Goal: Information Seeking & Learning: Learn about a topic

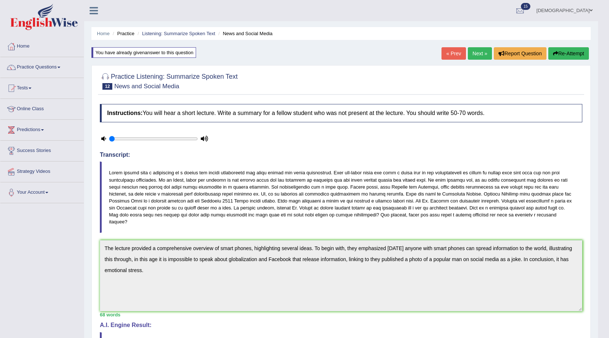
click at [588, 10] on link "farishta" at bounding box center [564, 9] width 67 height 19
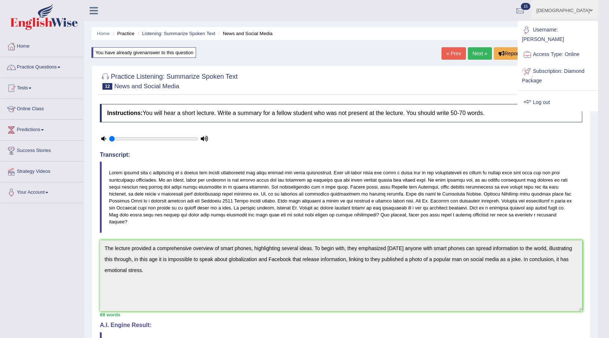
click at [563, 96] on link "Log out" at bounding box center [558, 102] width 79 height 17
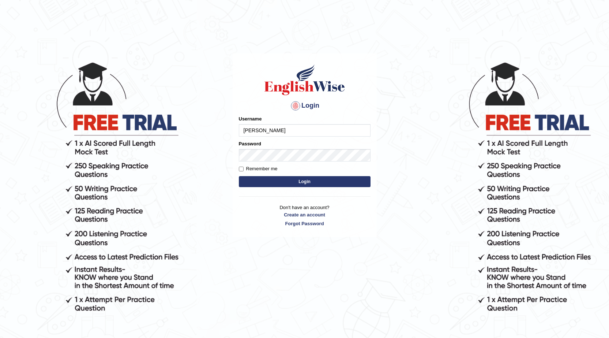
type input "Gabriele"
click at [319, 183] on button "Login" at bounding box center [305, 181] width 132 height 11
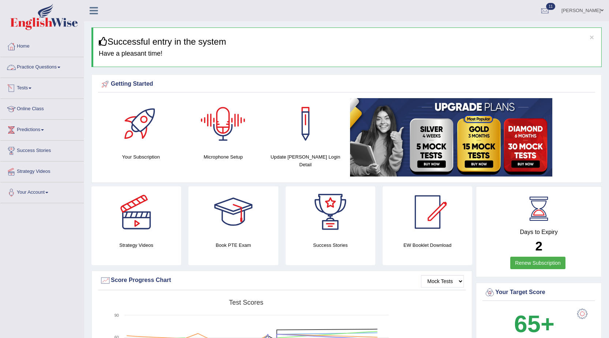
click at [37, 66] on link "Practice Questions" at bounding box center [41, 66] width 83 height 18
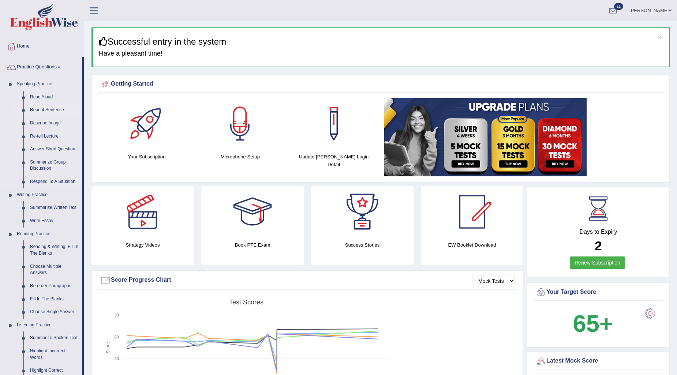
click at [36, 109] on link "Repeat Sentence" at bounding box center [54, 110] width 55 height 13
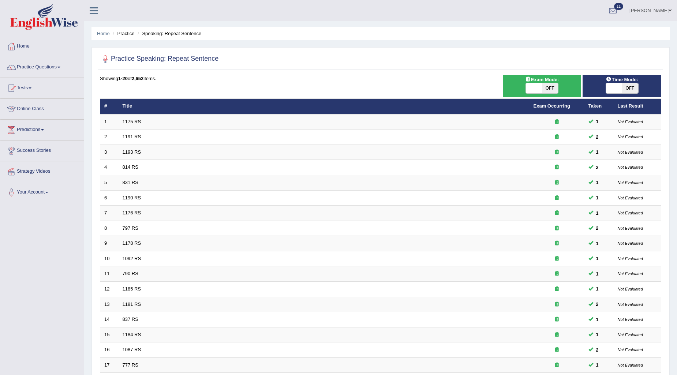
click at [536, 91] on span at bounding box center [534, 88] width 16 height 10
checkbox input "true"
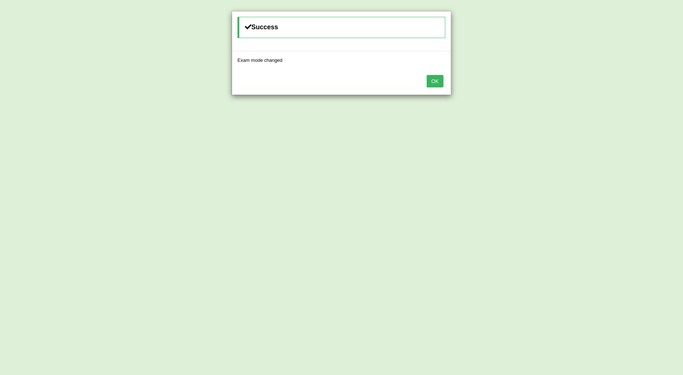
click at [435, 78] on button "OK" at bounding box center [435, 81] width 17 height 12
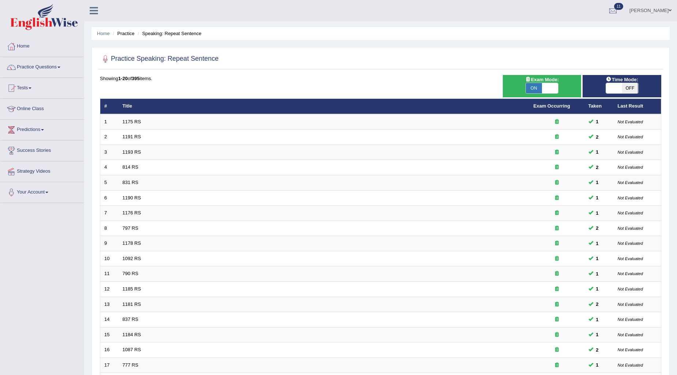
click at [613, 88] on span at bounding box center [614, 88] width 16 height 10
checkbox input "true"
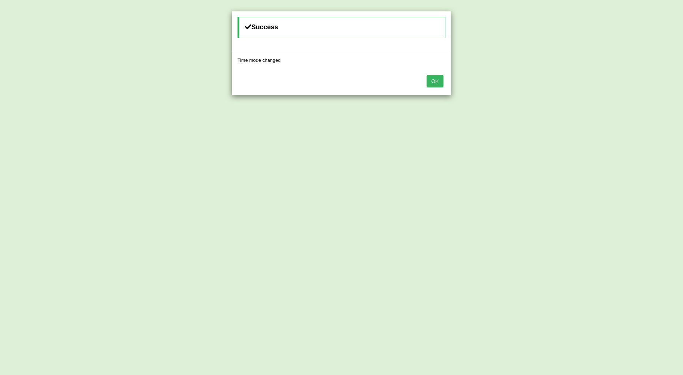
click at [437, 84] on button "OK" at bounding box center [435, 81] width 17 height 12
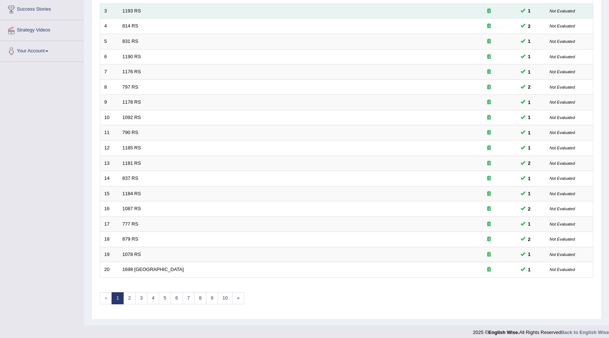
scroll to position [147, 0]
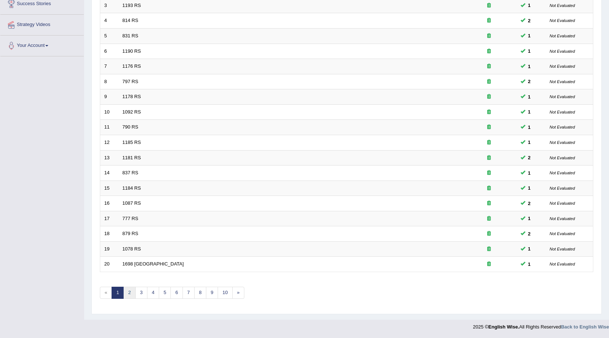
click at [127, 295] on link "2" at bounding box center [129, 293] width 12 height 12
click at [140, 290] on link "3" at bounding box center [141, 293] width 12 height 12
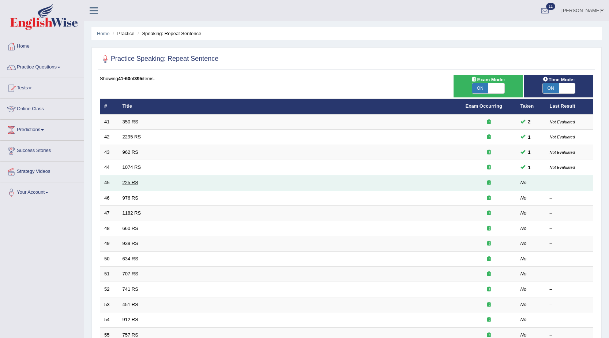
click at [131, 180] on link "225 RS" at bounding box center [131, 182] width 16 height 5
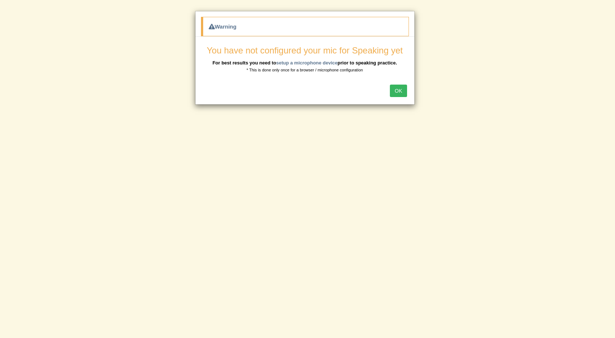
click at [403, 91] on button "OK" at bounding box center [398, 91] width 17 height 12
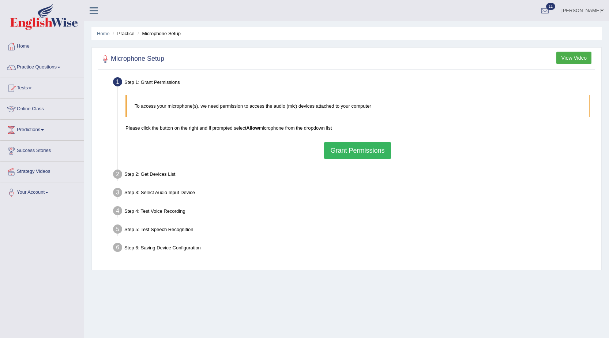
click at [374, 148] on button "Grant Permissions" at bounding box center [357, 150] width 67 height 17
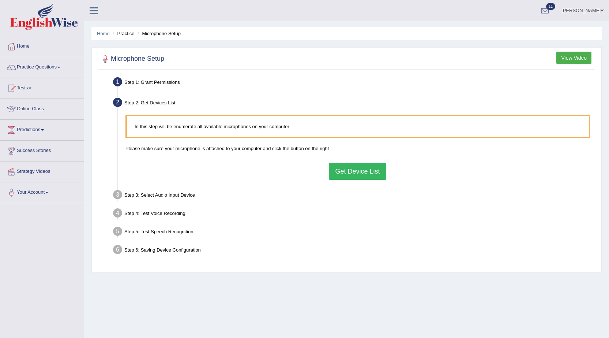
click at [372, 173] on button "Get Device List" at bounding box center [357, 171] width 57 height 17
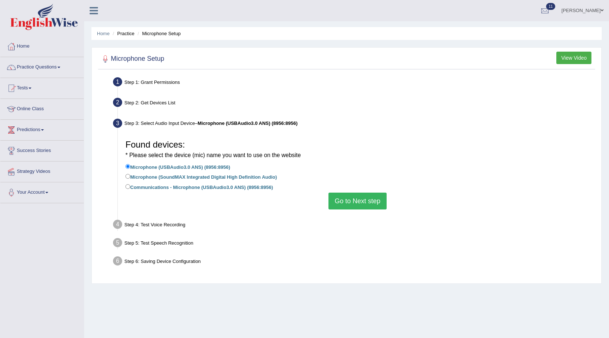
click at [360, 197] on button "Go to Next step" at bounding box center [358, 200] width 58 height 17
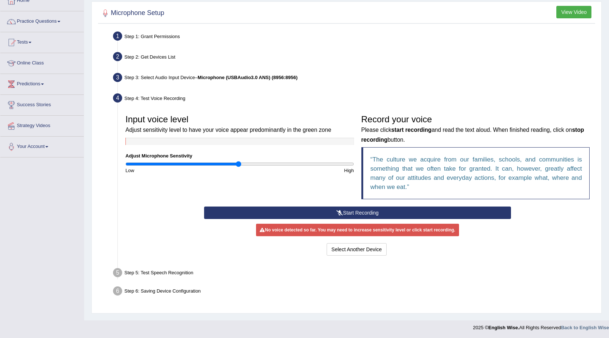
scroll to position [46, 0]
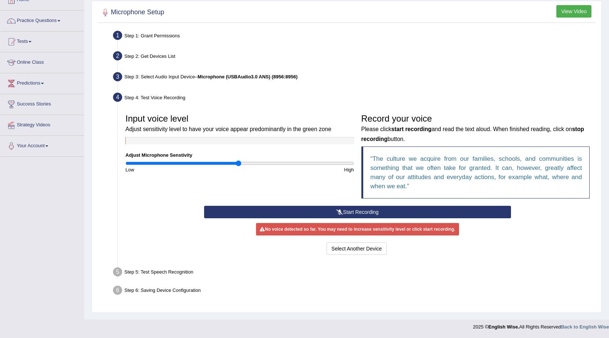
click at [361, 214] on button "Start Recording" at bounding box center [357, 212] width 307 height 12
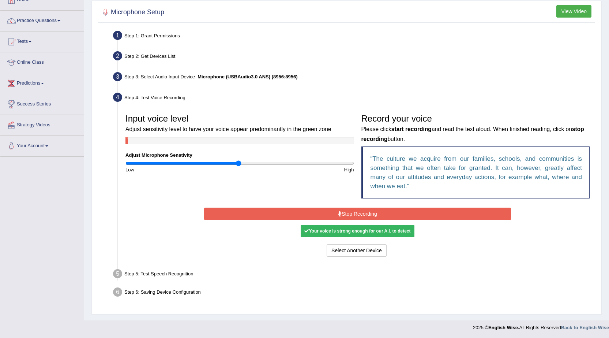
click at [373, 212] on button "Stop Recording" at bounding box center [357, 213] width 307 height 12
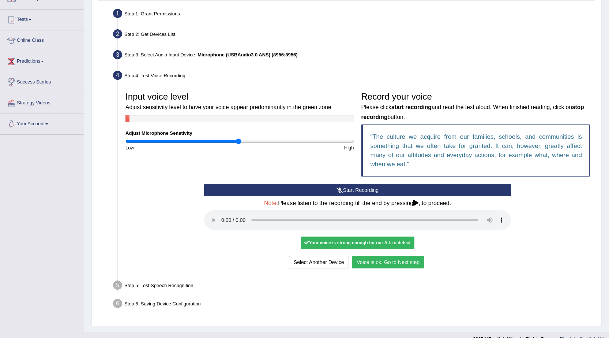
scroll to position [81, 0]
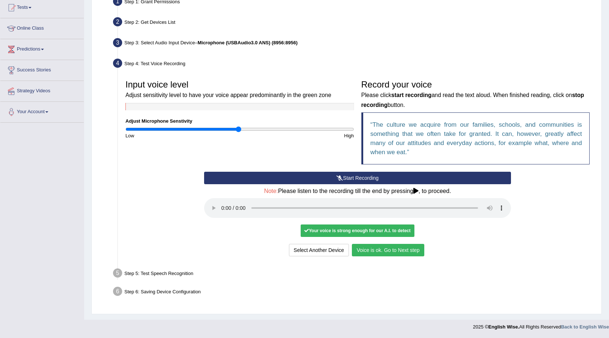
click at [380, 257] on div "Select Another Device Voice is ok. Go to Next step" at bounding box center [357, 251] width 307 height 14
click at [382, 253] on button "Voice is ok. Go to Next step" at bounding box center [388, 250] width 72 height 12
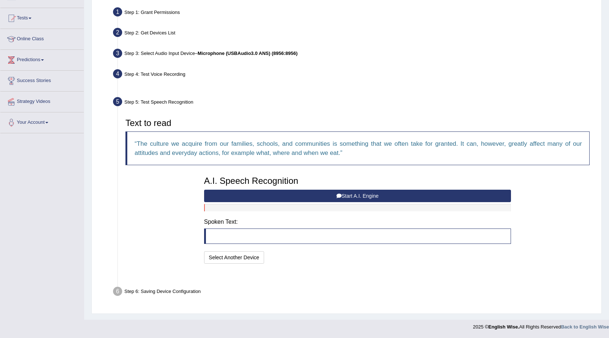
scroll to position [52, 0]
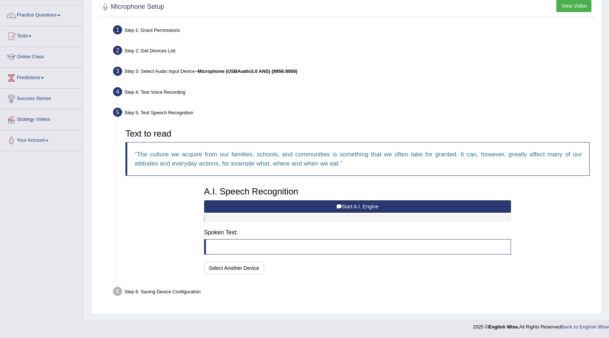
click at [336, 211] on button "Start A.I. Engine" at bounding box center [357, 206] width 307 height 12
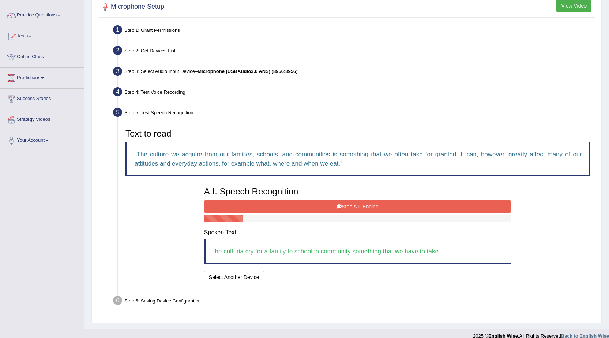
click at [376, 202] on button "Stop A.I. Engine" at bounding box center [357, 206] width 307 height 12
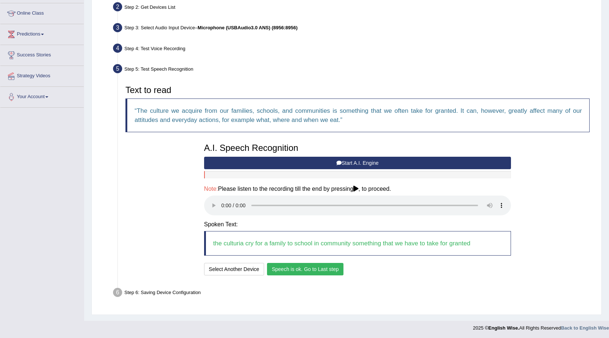
scroll to position [97, 0]
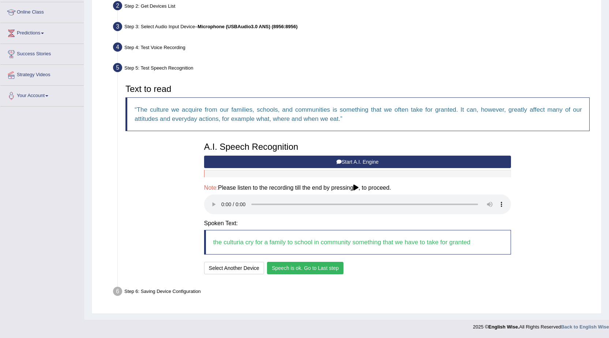
click at [307, 270] on button "Speech is ok. Go to Last step" at bounding box center [305, 268] width 76 height 12
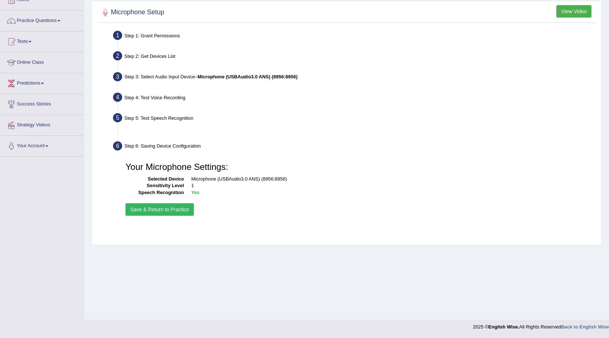
scroll to position [46, 0]
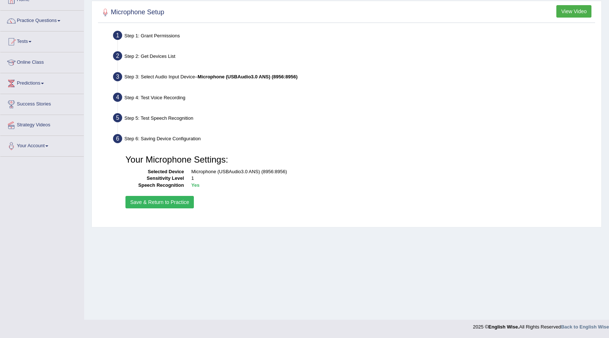
click at [149, 201] on button "Save & Return to Practice" at bounding box center [160, 202] width 68 height 12
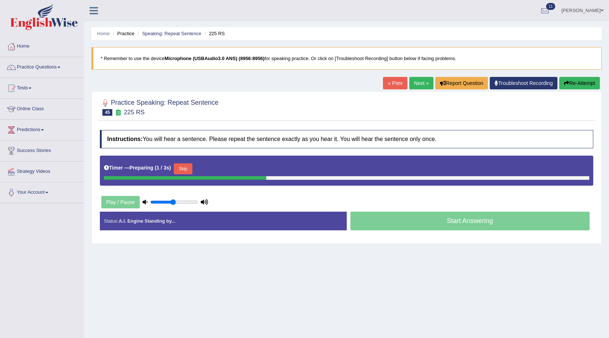
click at [172, 203] on input "range" at bounding box center [174, 202] width 48 height 6
type input "0.8"
click at [186, 201] on input "range" at bounding box center [174, 202] width 48 height 6
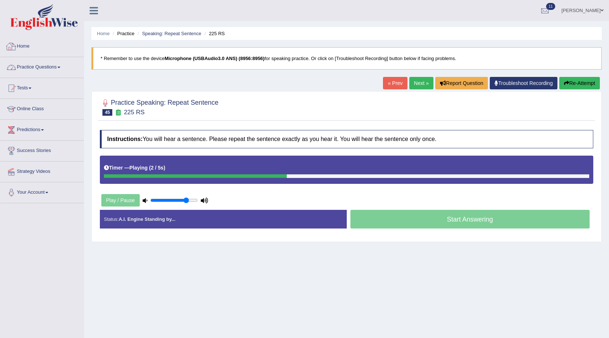
click at [55, 69] on link "Practice Questions" at bounding box center [41, 66] width 83 height 18
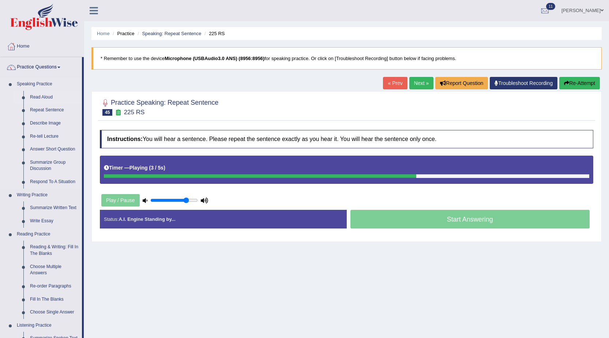
click at [45, 92] on link "Read Aloud" at bounding box center [54, 97] width 55 height 13
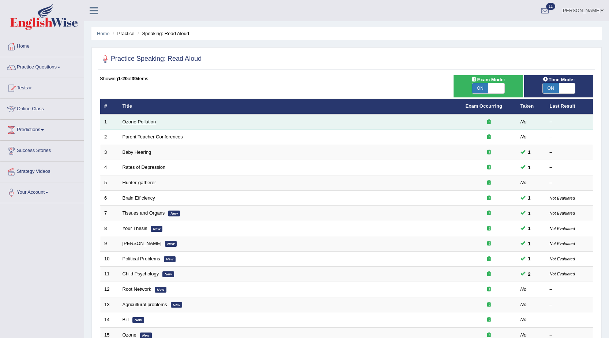
click at [151, 119] on link "Ozone Pollution" at bounding box center [140, 121] width 34 height 5
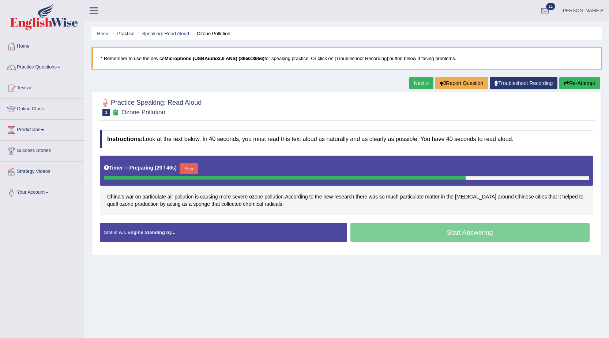
click at [192, 166] on button "Skip" at bounding box center [189, 168] width 18 height 11
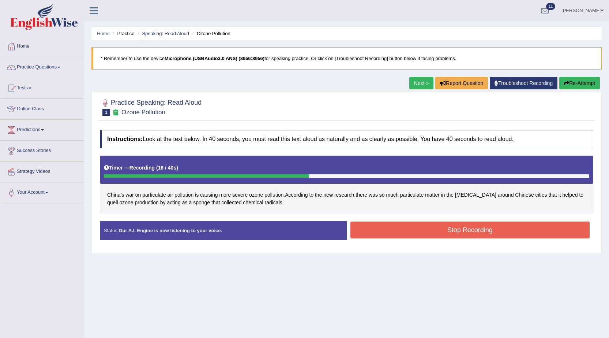
click at [503, 235] on button "Stop Recording" at bounding box center [471, 229] width 240 height 17
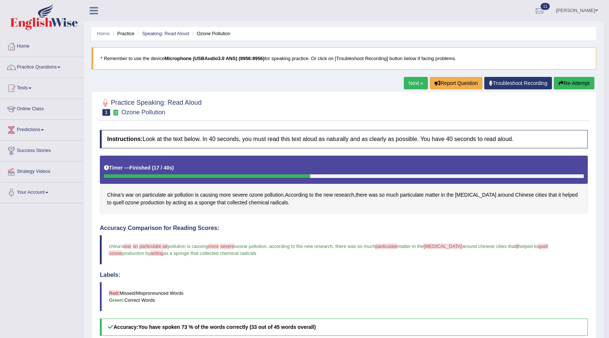
click at [417, 79] on link "Next »" at bounding box center [416, 83] width 24 height 12
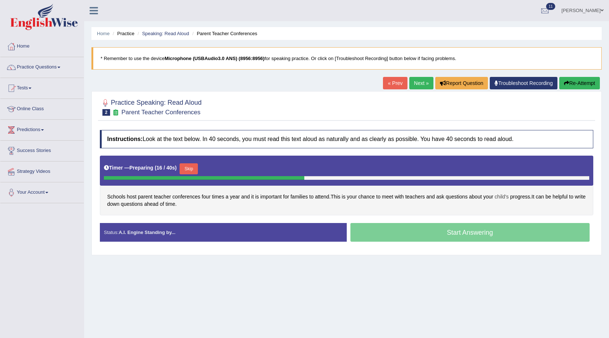
click at [503, 195] on span "child's" at bounding box center [502, 197] width 14 height 8
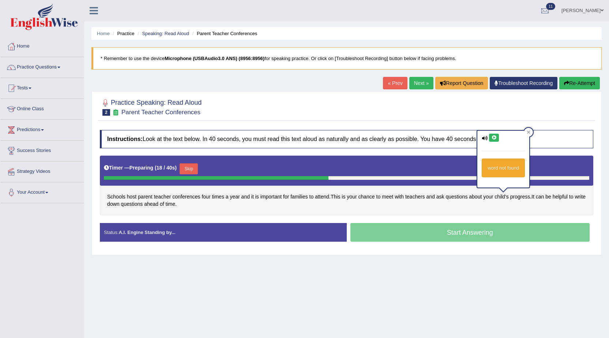
click at [499, 134] on button at bounding box center [494, 138] width 10 height 8
click at [495, 137] on icon at bounding box center [493, 137] width 5 height 4
click at [478, 288] on div "Home Practice Speaking: Read Aloud Parent Teacher Conferences * Remember to use…" at bounding box center [346, 183] width 525 height 366
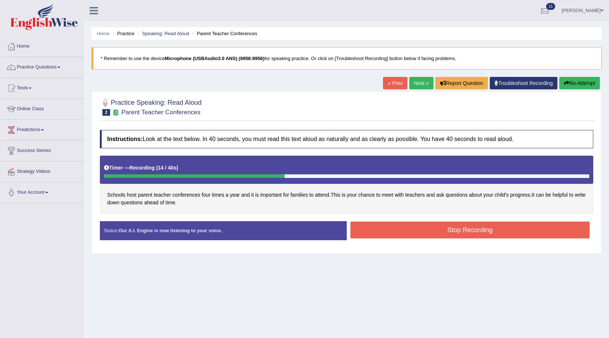
click at [531, 235] on button "Stop Recording" at bounding box center [471, 229] width 240 height 17
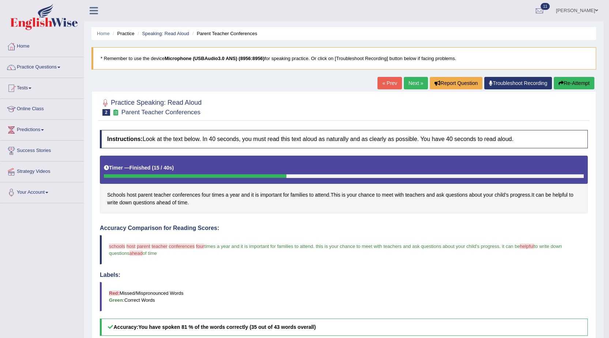
click at [410, 83] on link "Next »" at bounding box center [416, 83] width 24 height 12
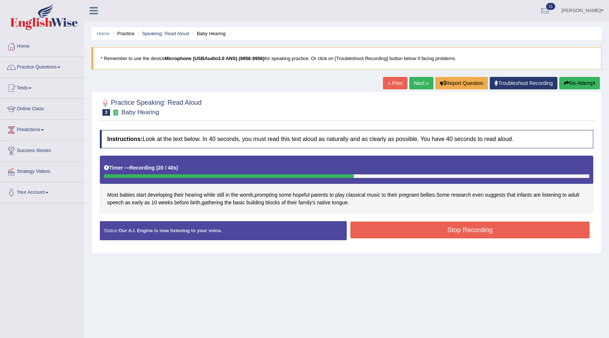
click at [500, 231] on button "Stop Recording" at bounding box center [471, 229] width 240 height 17
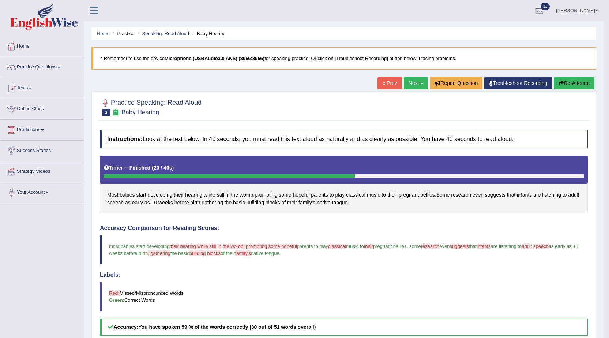
click at [585, 83] on button "Re-Attempt" at bounding box center [574, 83] width 41 height 12
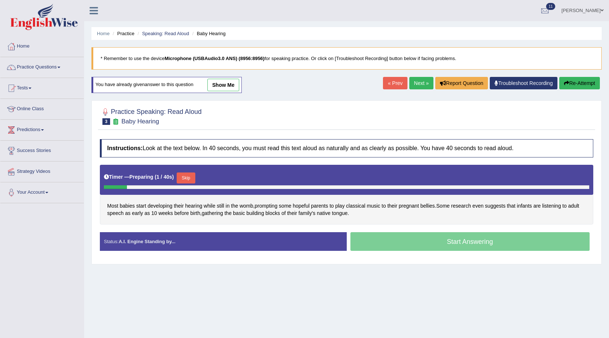
click at [190, 175] on button "Skip" at bounding box center [186, 177] width 18 height 11
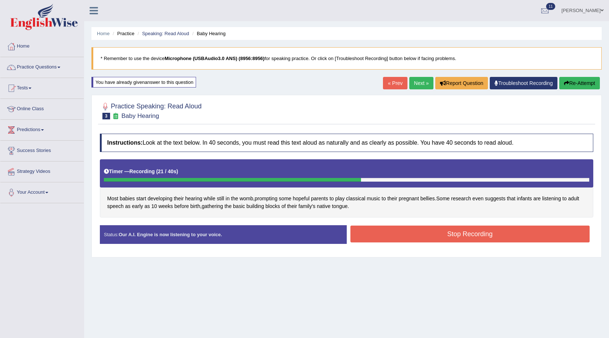
click at [508, 231] on button "Stop Recording" at bounding box center [471, 233] width 240 height 17
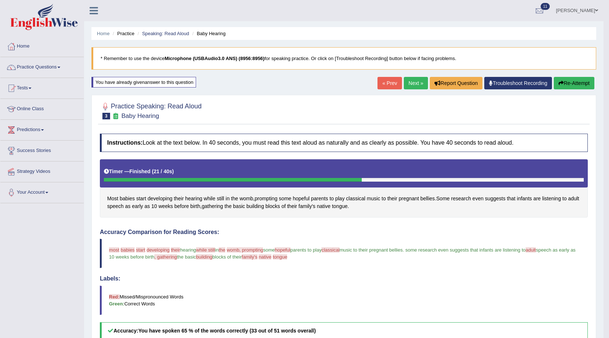
click at [410, 82] on link "Next »" at bounding box center [416, 83] width 24 height 12
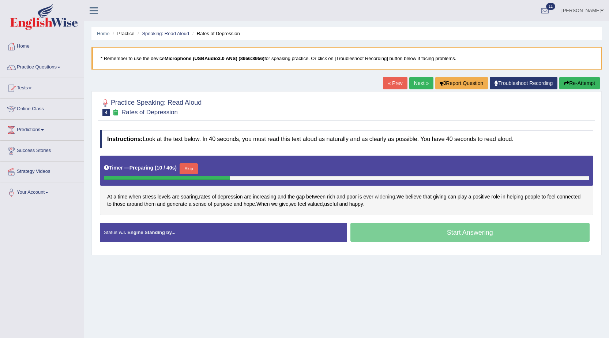
click at [391, 196] on span "widening" at bounding box center [385, 197] width 20 height 8
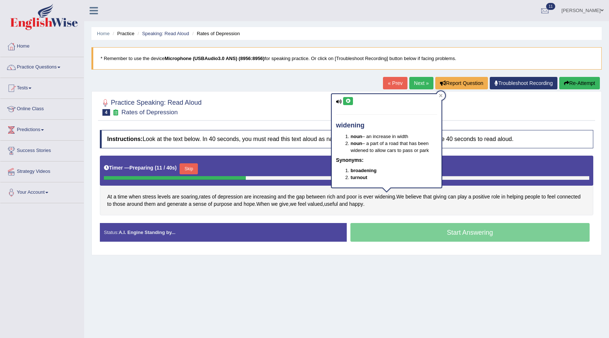
click at [347, 101] on icon at bounding box center [347, 101] width 5 height 4
click at [435, 218] on div "Instructions: Look at the text below. In 40 seconds, you must read this text al…" at bounding box center [346, 188] width 497 height 125
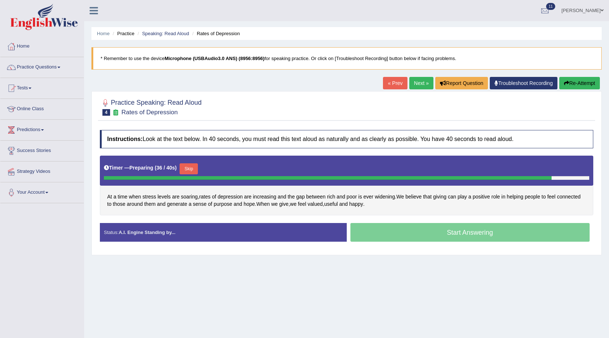
click at [187, 168] on button "Skip" at bounding box center [189, 168] width 18 height 11
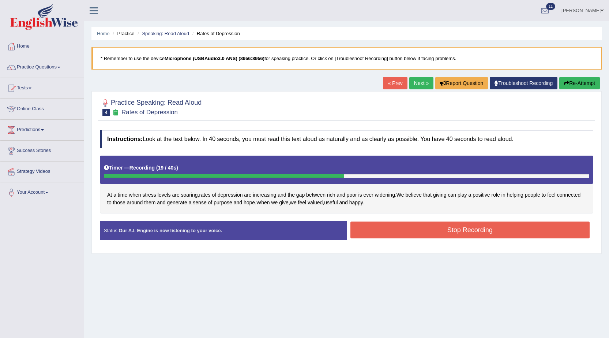
click at [527, 226] on button "Stop Recording" at bounding box center [471, 229] width 240 height 17
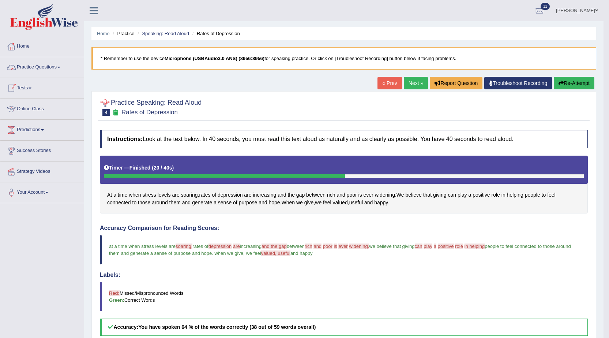
click at [29, 65] on link "Practice Questions" at bounding box center [41, 66] width 83 height 18
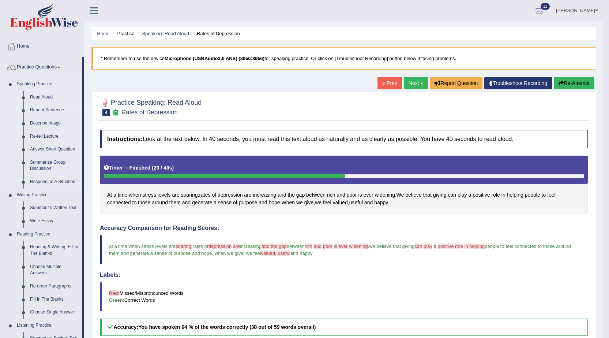
click at [57, 105] on link "Repeat Sentence" at bounding box center [54, 110] width 55 height 13
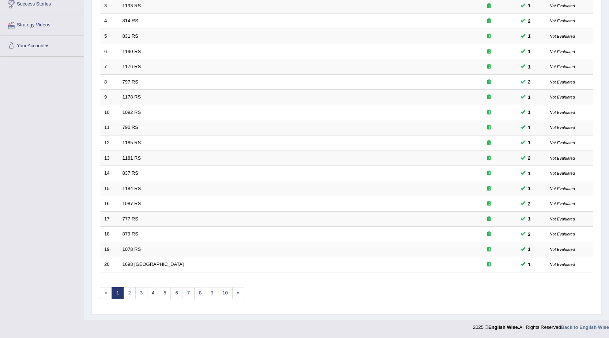
scroll to position [147, 0]
click at [130, 291] on link "2" at bounding box center [129, 293] width 12 height 12
click at [137, 296] on link "3" at bounding box center [141, 293] width 12 height 12
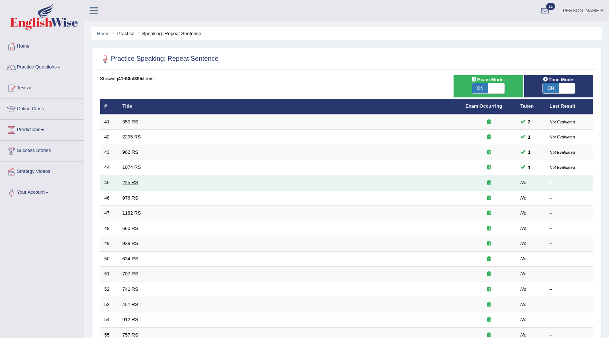
click at [135, 181] on link "225 RS" at bounding box center [131, 182] width 16 height 5
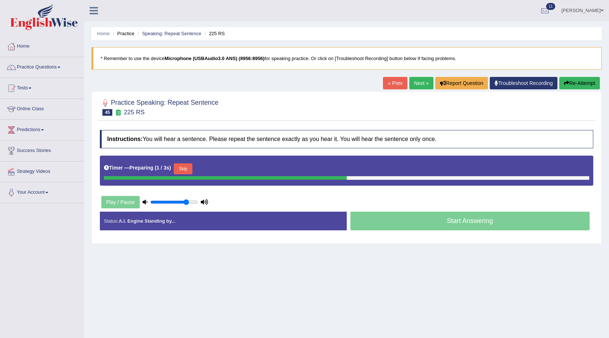
click at [188, 166] on button "Skip" at bounding box center [183, 168] width 18 height 11
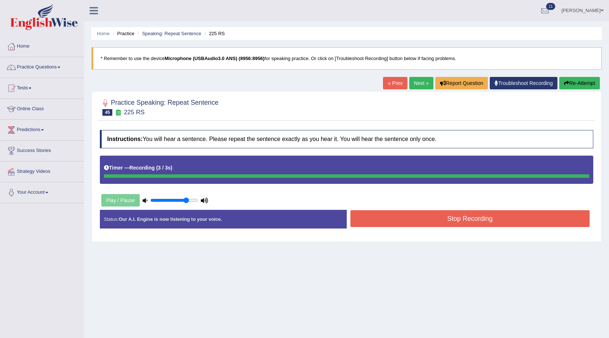
click at [593, 86] on button "Re-Attempt" at bounding box center [579, 83] width 41 height 12
click at [410, 215] on button "Stop Recording" at bounding box center [471, 218] width 240 height 17
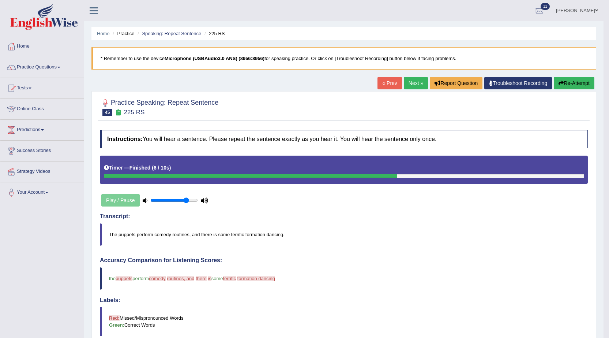
click at [411, 85] on link "Next »" at bounding box center [416, 83] width 24 height 12
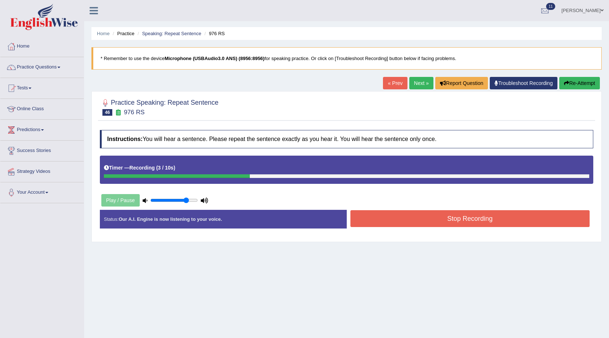
click at [491, 221] on button "Stop Recording" at bounding box center [471, 218] width 240 height 17
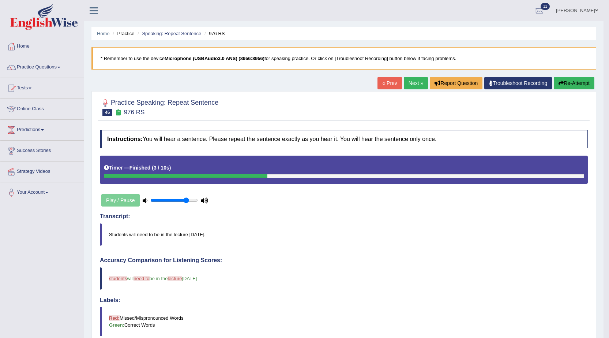
click at [415, 84] on link "Next »" at bounding box center [416, 83] width 24 height 12
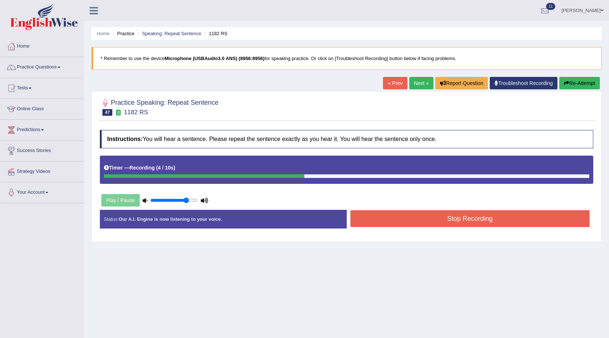
click at [468, 218] on button "Stop Recording" at bounding box center [471, 218] width 240 height 17
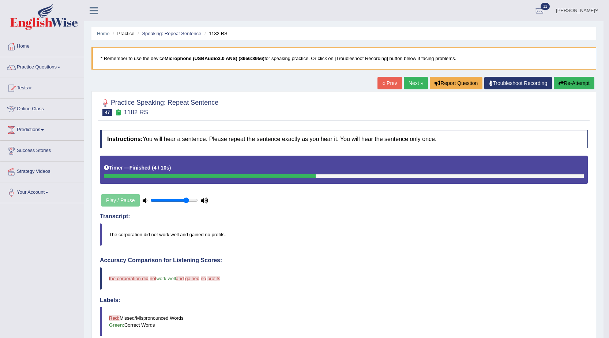
click at [576, 84] on button "Re-Attempt" at bounding box center [574, 83] width 41 height 12
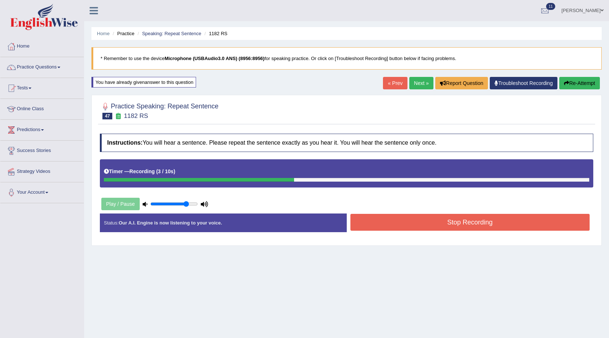
click at [493, 224] on button "Stop Recording" at bounding box center [471, 222] width 240 height 17
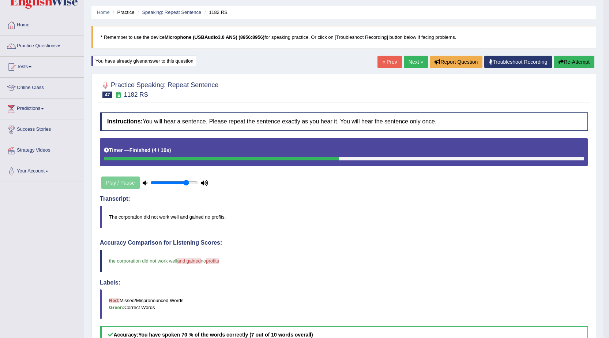
scroll to position [8, 0]
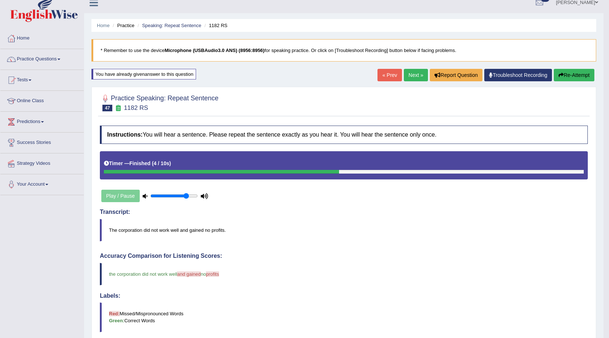
click at [416, 78] on link "Next »" at bounding box center [416, 75] width 24 height 12
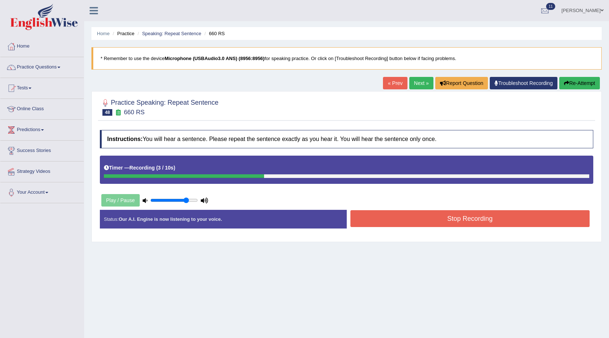
click at [466, 223] on button "Stop Recording" at bounding box center [471, 218] width 240 height 17
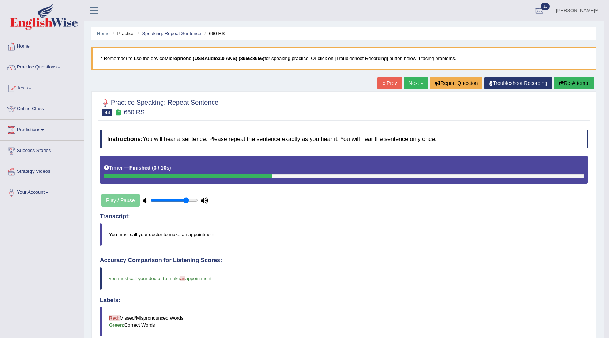
click at [416, 86] on link "Next »" at bounding box center [416, 83] width 24 height 12
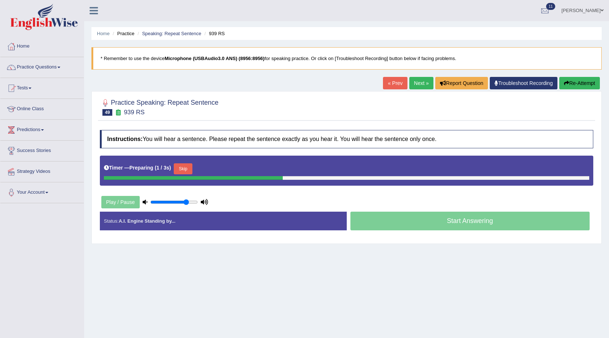
click at [189, 168] on button "Skip" at bounding box center [183, 168] width 18 height 11
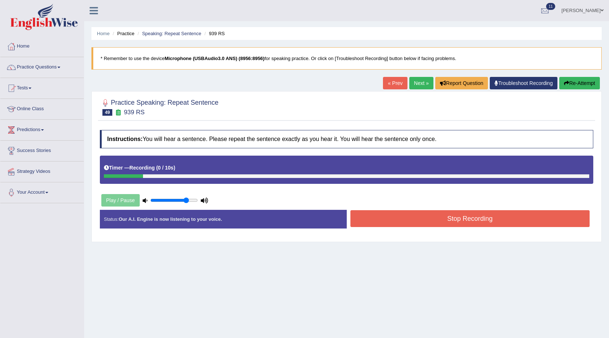
click at [566, 81] on icon "button" at bounding box center [566, 83] width 5 height 5
click at [531, 220] on button "Stop Recording" at bounding box center [471, 218] width 240 height 17
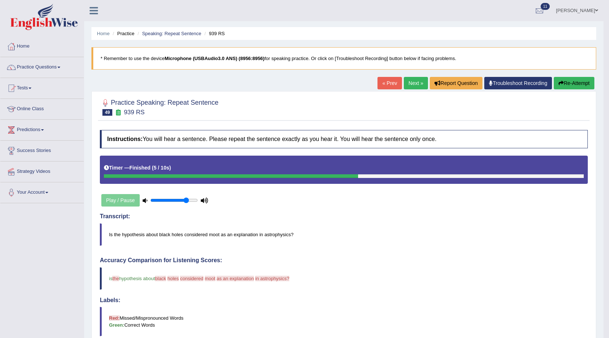
click at [415, 85] on link "Next »" at bounding box center [416, 83] width 24 height 12
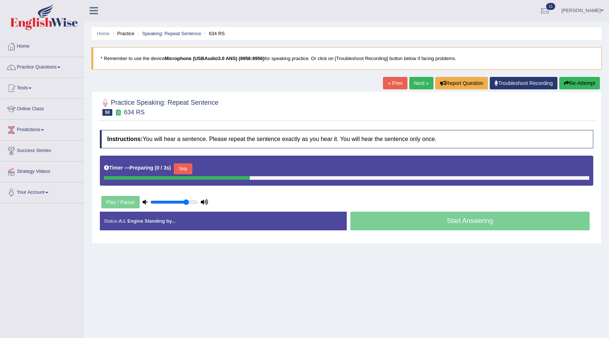
click at [191, 169] on button "Skip" at bounding box center [183, 168] width 18 height 11
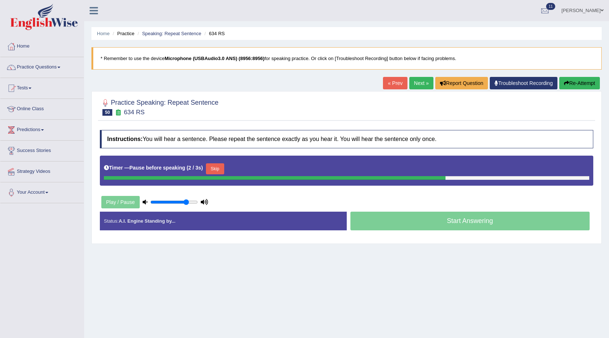
click at [224, 166] on button "Skip" at bounding box center [215, 168] width 18 height 11
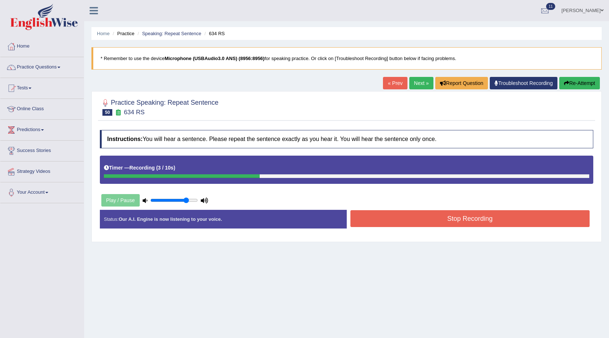
click at [473, 219] on button "Stop Recording" at bounding box center [471, 218] width 240 height 17
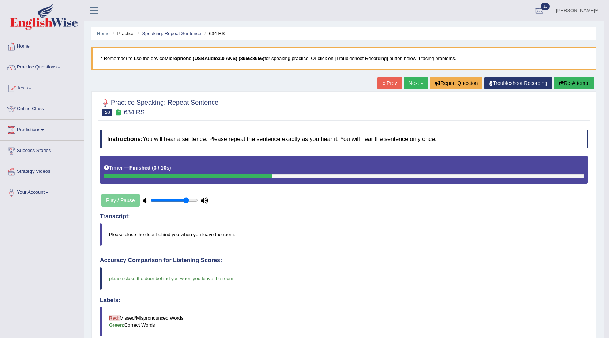
click at [414, 83] on link "Next »" at bounding box center [416, 83] width 24 height 12
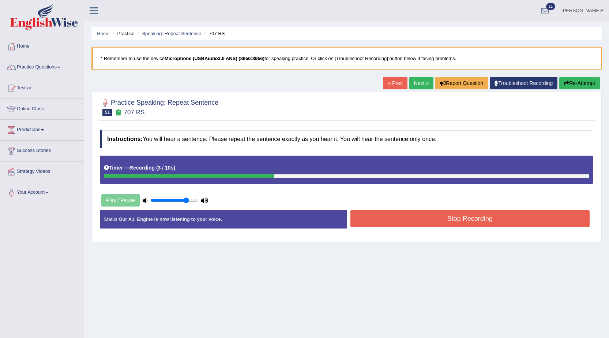
click at [497, 218] on button "Stop Recording" at bounding box center [471, 218] width 240 height 17
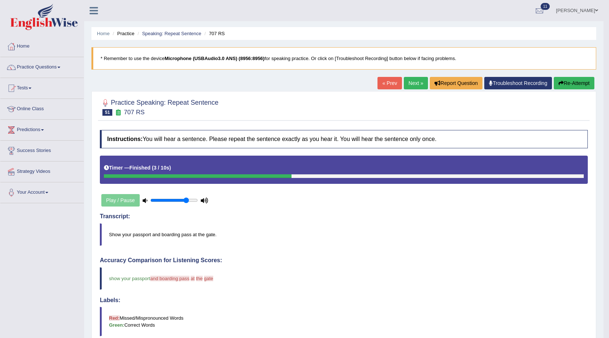
click at [579, 88] on button "Re-Attempt" at bounding box center [574, 83] width 41 height 12
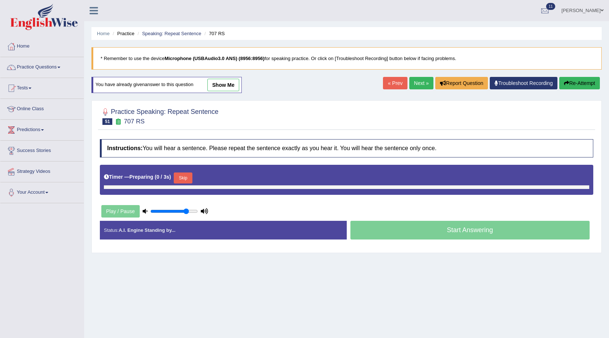
click at [183, 175] on button "Skip" at bounding box center [183, 177] width 18 height 11
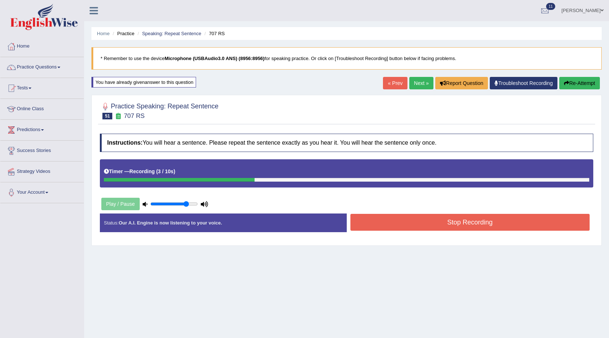
click at [461, 221] on button "Stop Recording" at bounding box center [471, 222] width 240 height 17
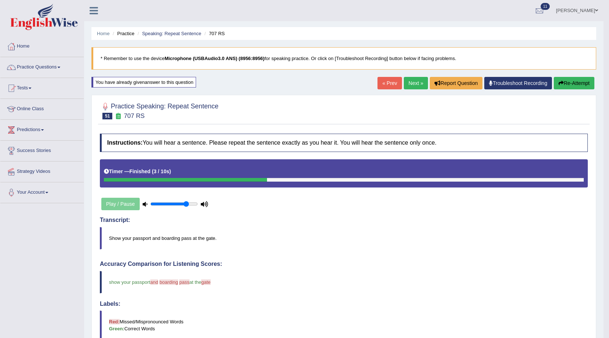
click at [416, 89] on link "Next »" at bounding box center [416, 83] width 24 height 12
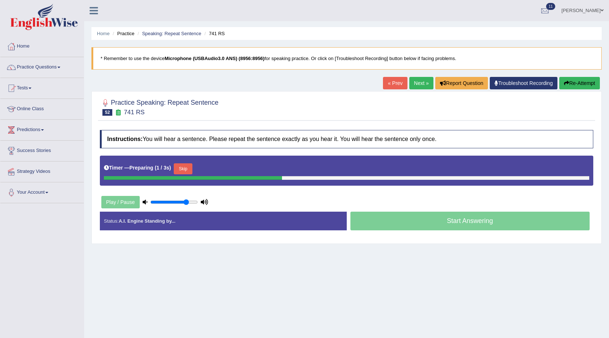
click at [191, 166] on button "Skip" at bounding box center [183, 168] width 18 height 11
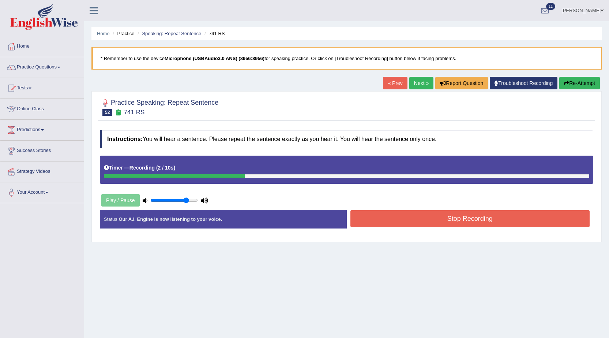
click at [490, 218] on button "Stop Recording" at bounding box center [471, 218] width 240 height 17
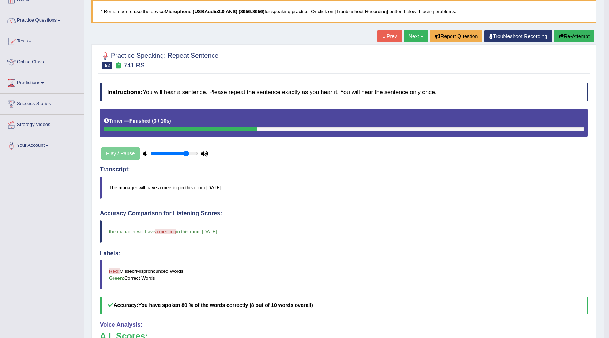
scroll to position [37, 0]
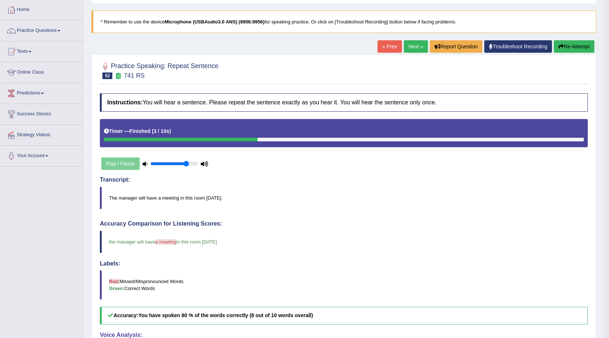
click at [419, 43] on link "Next »" at bounding box center [416, 46] width 24 height 12
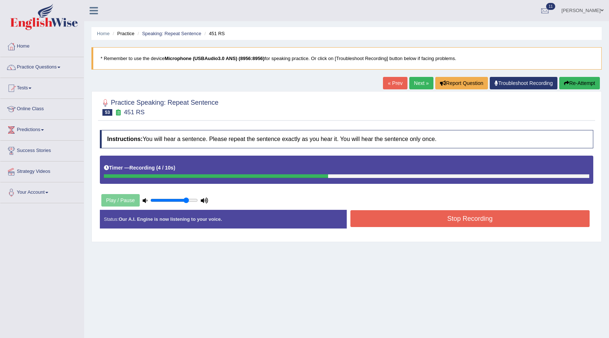
click at [461, 226] on button "Stop Recording" at bounding box center [471, 218] width 240 height 17
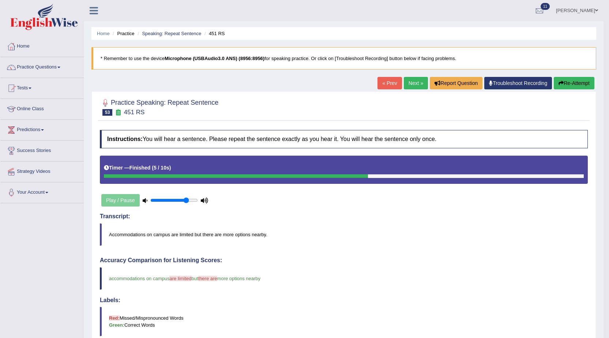
click at [412, 86] on link "Next »" at bounding box center [416, 83] width 24 height 12
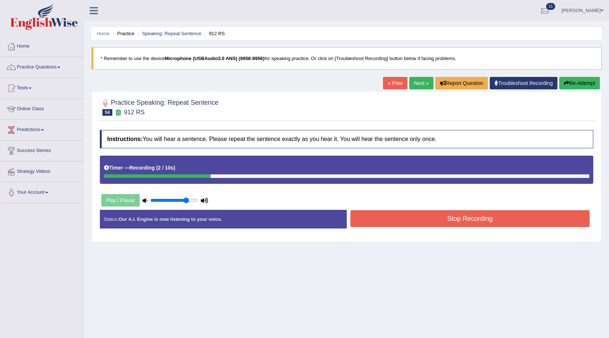
click at [588, 84] on button "Re-Attempt" at bounding box center [579, 83] width 41 height 12
click at [574, 85] on button "Re-Attempt" at bounding box center [579, 83] width 41 height 12
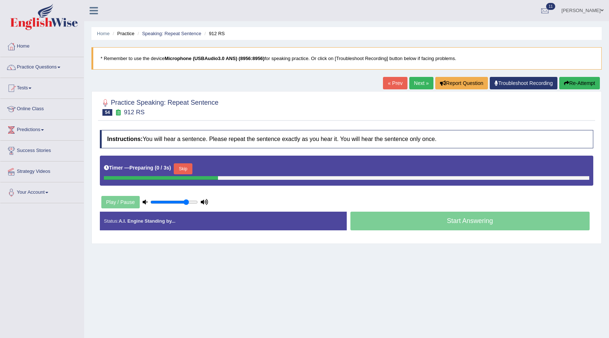
click at [188, 170] on button "Skip" at bounding box center [183, 168] width 18 height 11
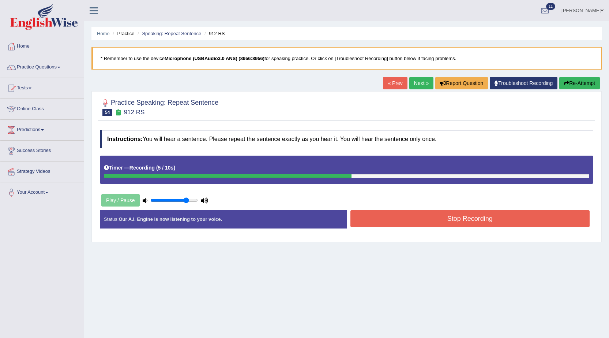
click at [465, 226] on button "Stop Recording" at bounding box center [471, 218] width 240 height 17
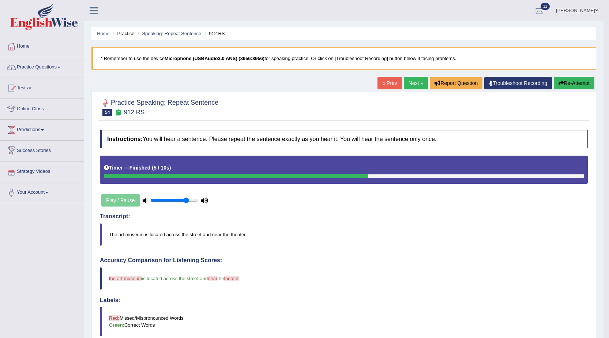
click at [47, 61] on link "Practice Questions" at bounding box center [41, 66] width 83 height 18
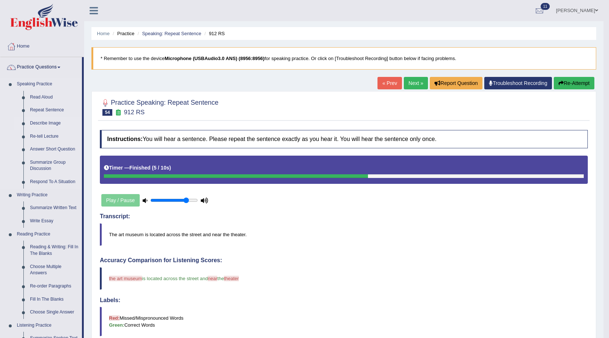
click at [53, 122] on link "Describe Image" at bounding box center [54, 123] width 55 height 13
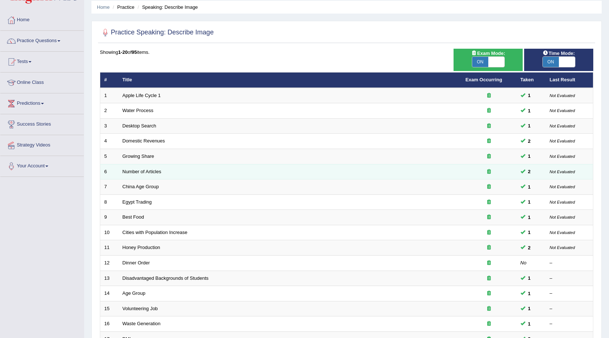
scroll to position [147, 0]
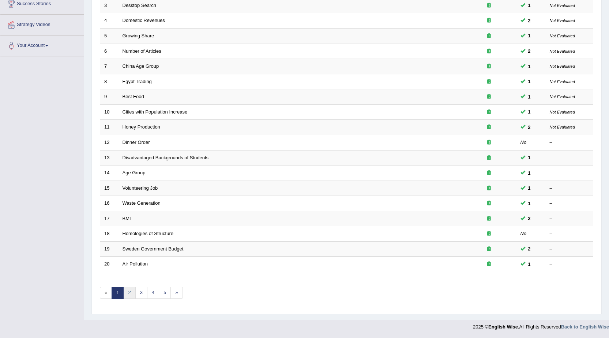
click at [126, 289] on link "2" at bounding box center [129, 293] width 12 height 12
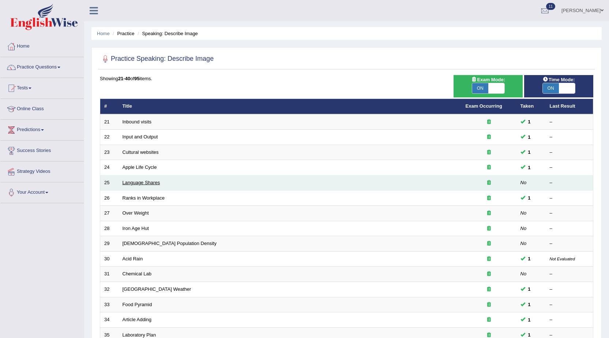
click at [155, 183] on link "Language Shares" at bounding box center [142, 182] width 38 height 5
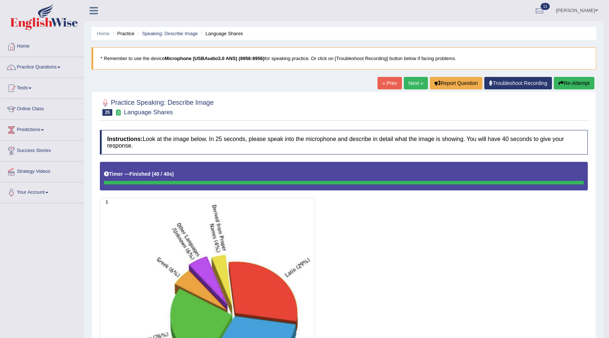
click at [420, 85] on link "Next »" at bounding box center [416, 83] width 24 height 12
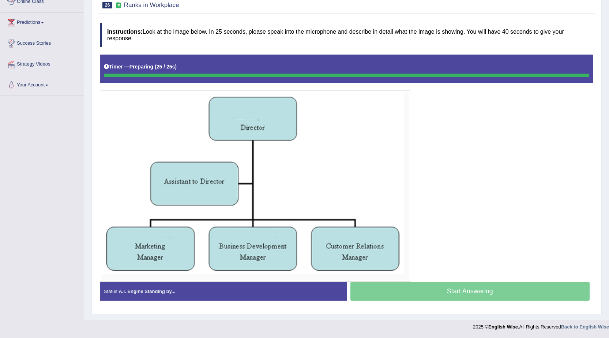
scroll to position [107, 0]
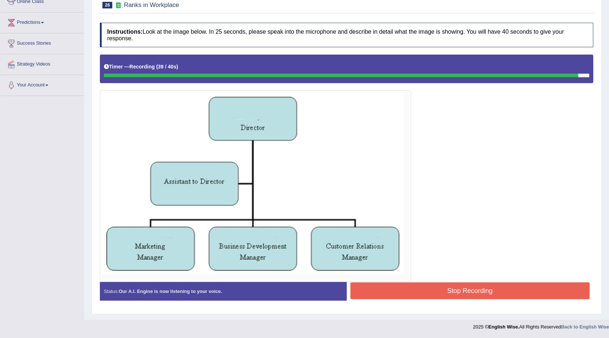
click at [532, 284] on button "Stop Recording" at bounding box center [471, 290] width 240 height 17
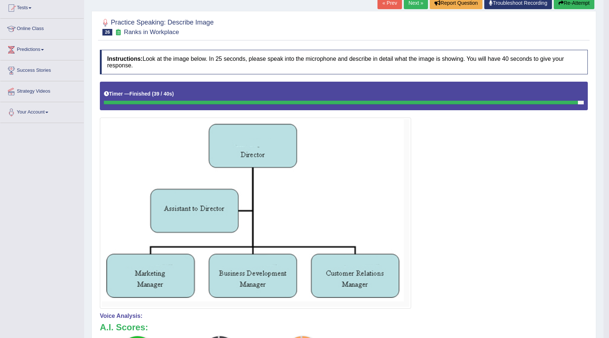
scroll to position [34, 0]
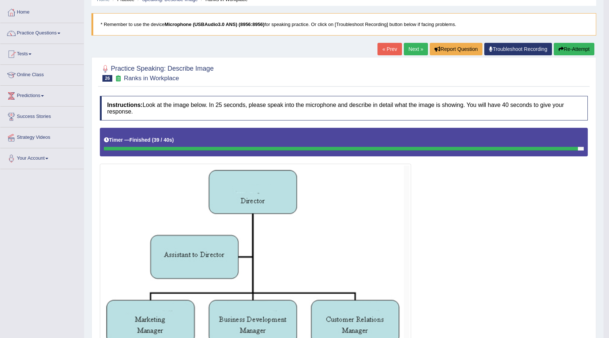
click at [418, 49] on link "Next »" at bounding box center [416, 49] width 24 height 12
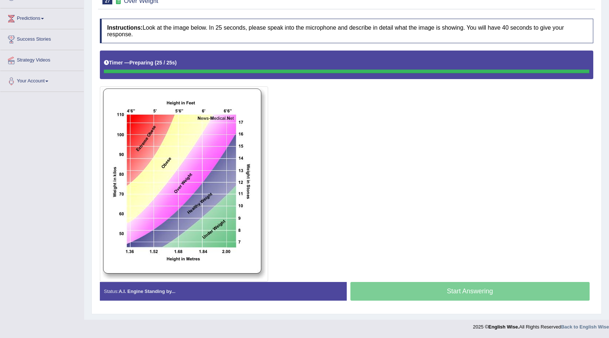
scroll to position [111, 0]
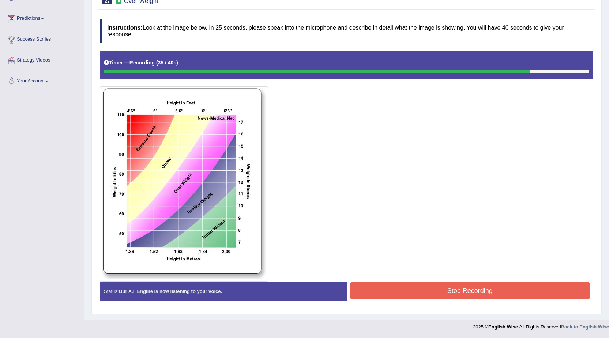
click at [422, 296] on button "Stop Recording" at bounding box center [471, 290] width 240 height 17
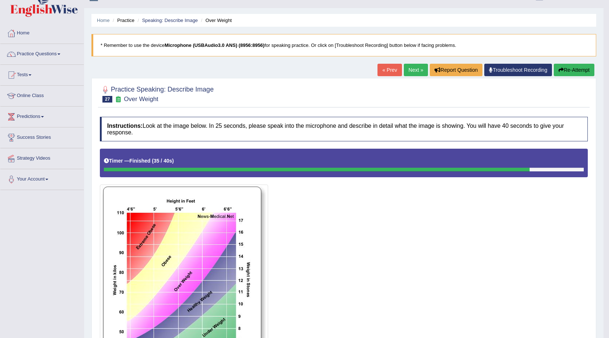
scroll to position [0, 0]
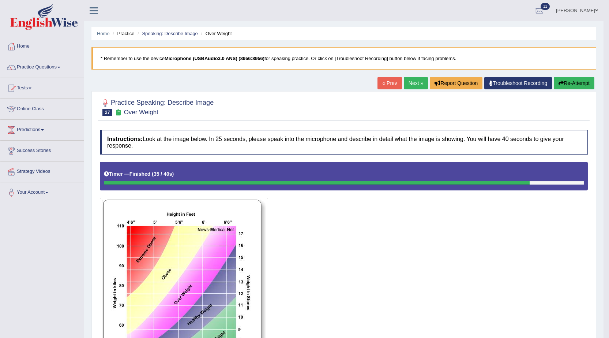
click at [406, 81] on link "Next »" at bounding box center [416, 83] width 24 height 12
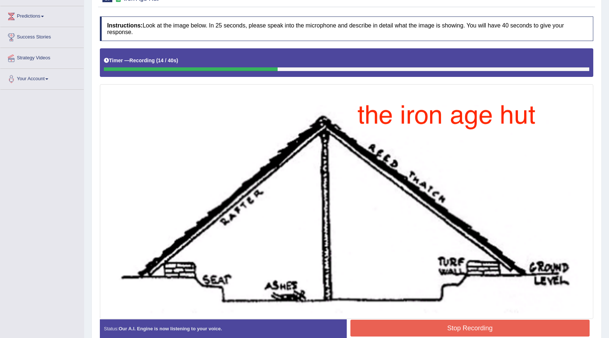
scroll to position [41, 0]
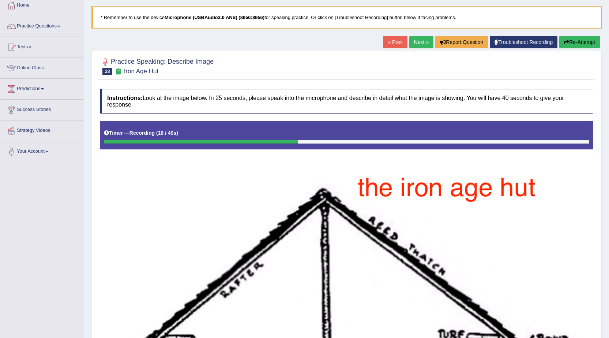
click at [578, 44] on button "Re-Attempt" at bounding box center [579, 42] width 41 height 12
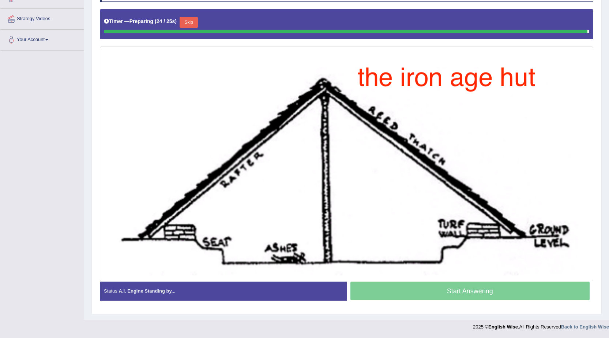
scroll to position [151, 0]
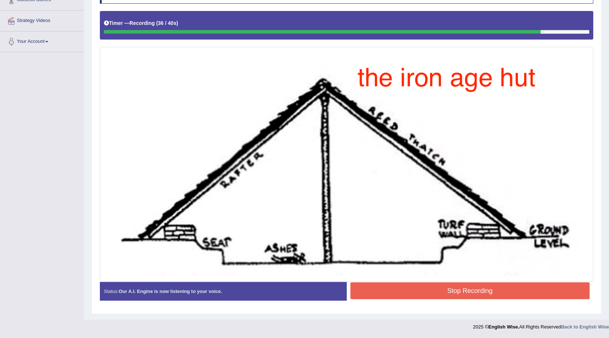
click at [459, 293] on button "Stop Recording" at bounding box center [471, 290] width 240 height 17
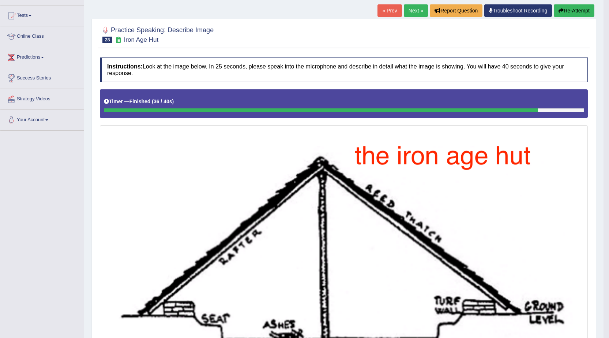
scroll to position [41, 0]
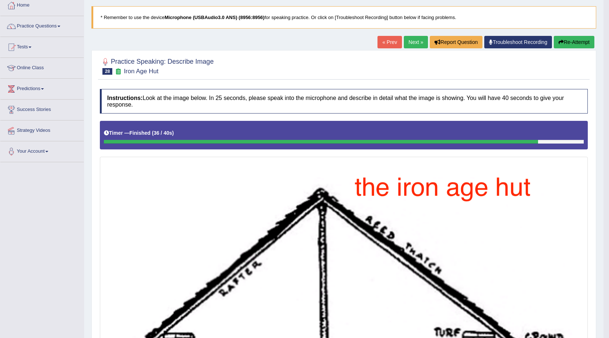
click at [419, 39] on link "Next »" at bounding box center [416, 42] width 24 height 12
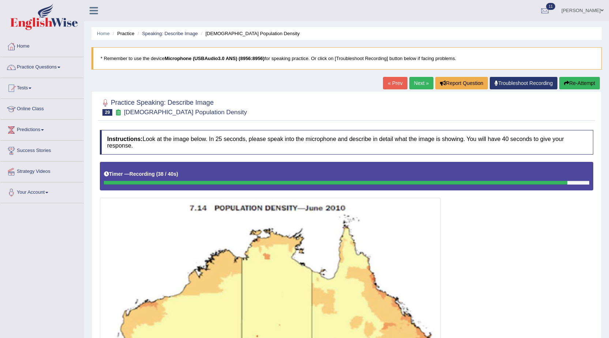
click at [582, 82] on button "Re-Attempt" at bounding box center [579, 83] width 41 height 12
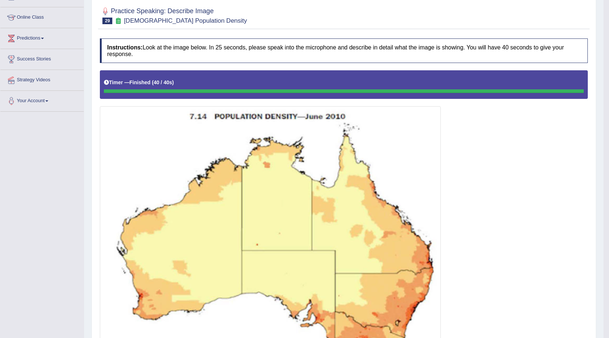
scroll to position [73, 0]
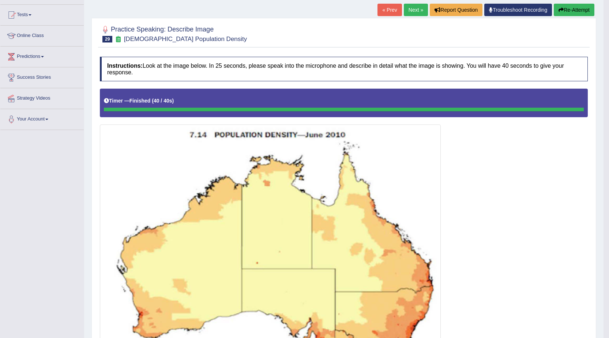
click at [415, 5] on link "Next »" at bounding box center [416, 10] width 24 height 12
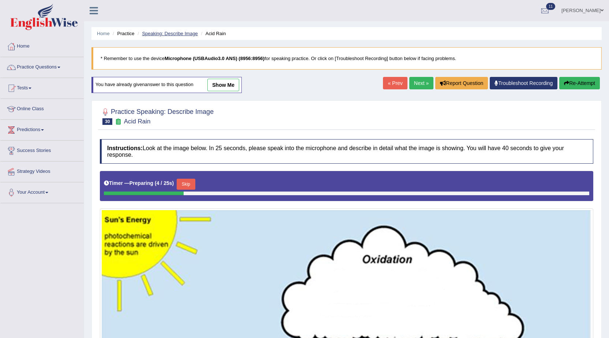
click at [176, 31] on link "Speaking: Describe Image" at bounding box center [170, 33] width 56 height 5
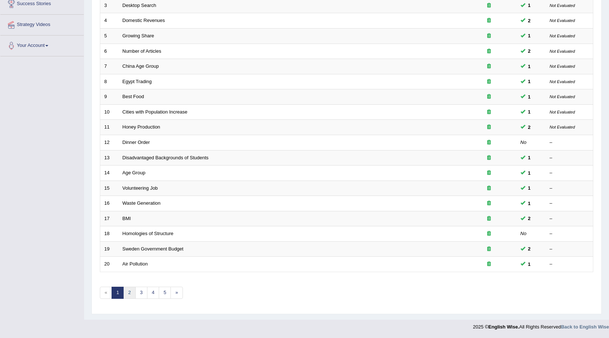
click at [129, 293] on link "2" at bounding box center [129, 293] width 12 height 12
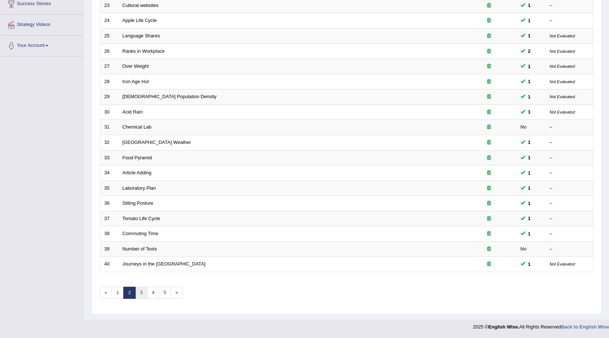
click at [143, 291] on link "3" at bounding box center [141, 293] width 12 height 12
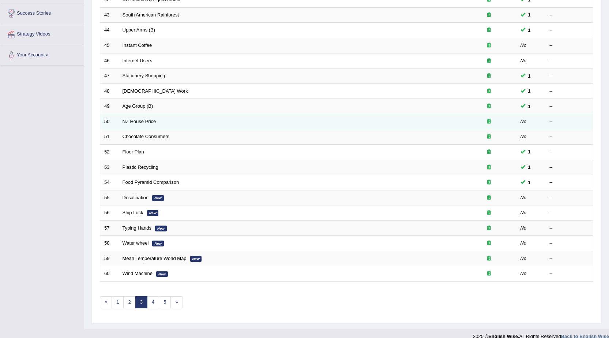
scroll to position [147, 0]
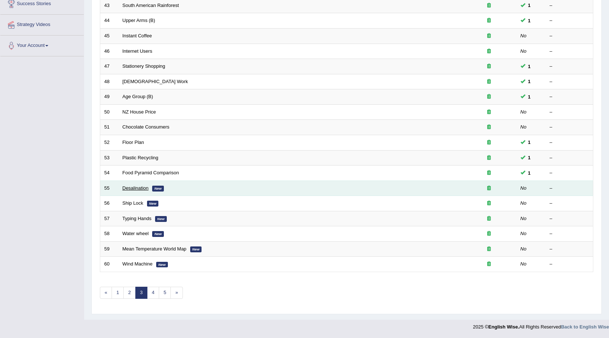
click at [130, 190] on link "Desalination" at bounding box center [136, 187] width 26 height 5
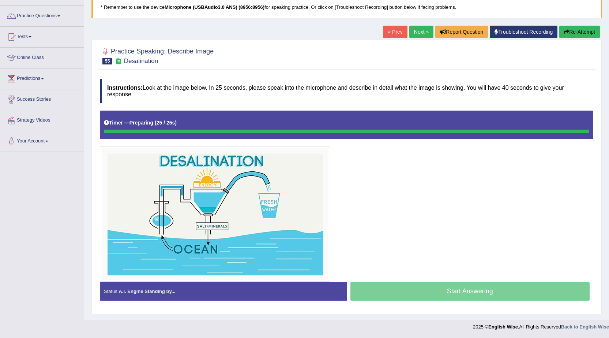
scroll to position [51, 0]
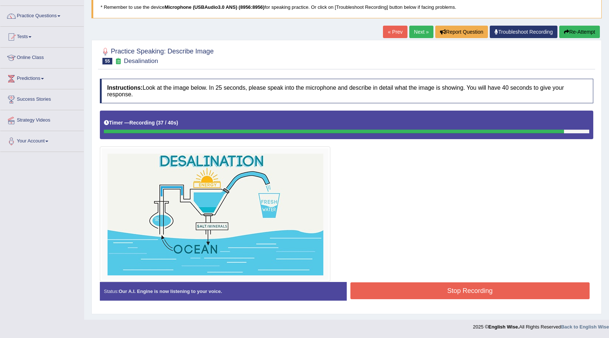
click at [450, 293] on button "Stop Recording" at bounding box center [471, 290] width 240 height 17
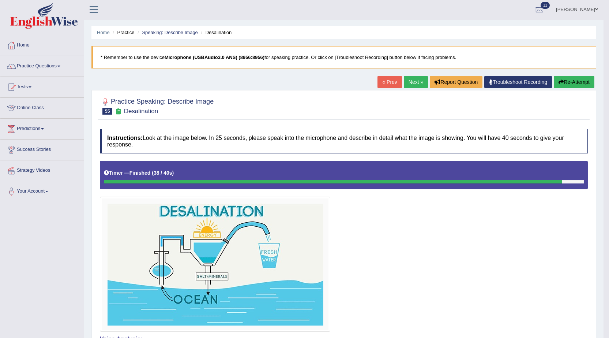
scroll to position [0, 0]
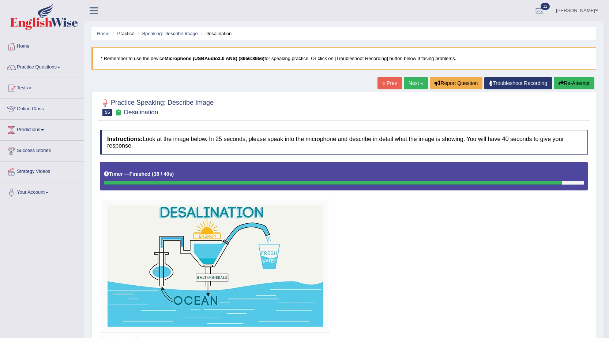
click at [415, 84] on link "Next »" at bounding box center [416, 83] width 24 height 12
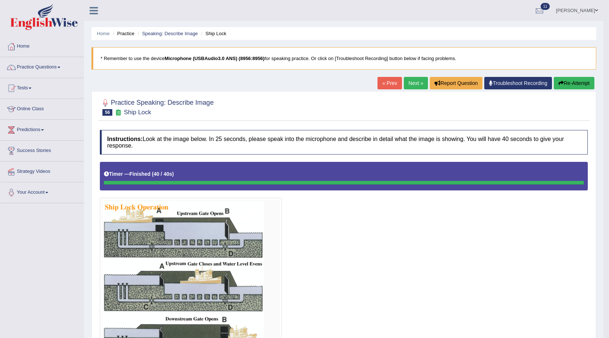
click at [418, 82] on link "Next »" at bounding box center [416, 83] width 24 height 12
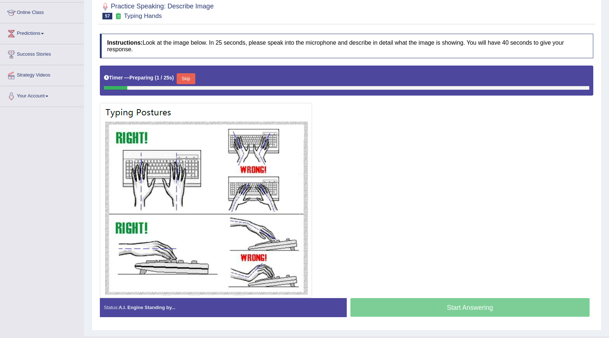
scroll to position [110, 0]
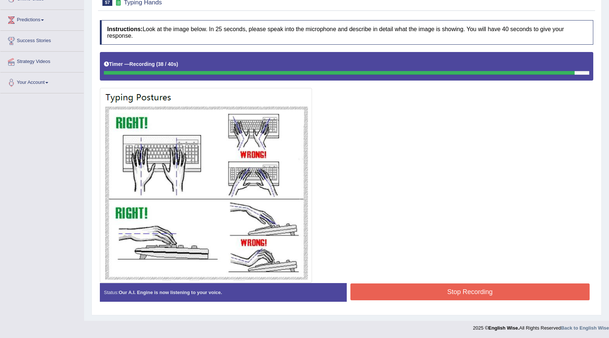
click at [509, 297] on button "Stop Recording" at bounding box center [471, 291] width 240 height 17
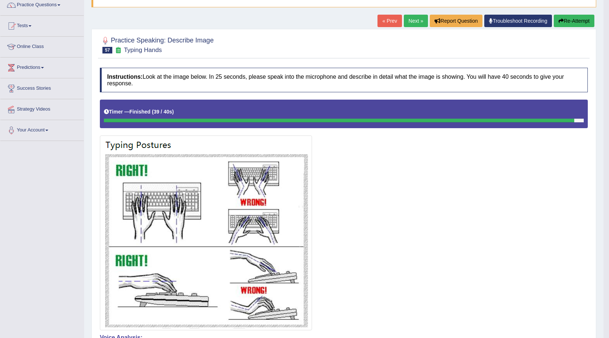
scroll to position [0, 0]
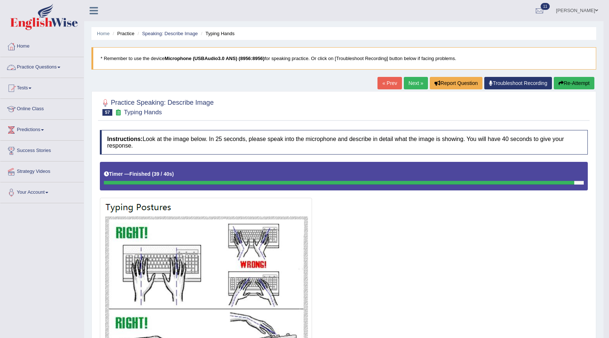
click at [50, 68] on link "Practice Questions" at bounding box center [41, 66] width 83 height 18
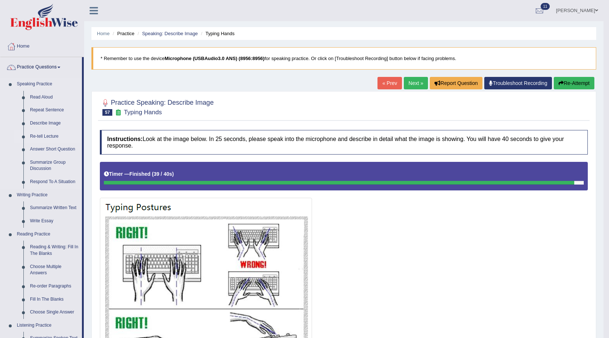
click at [48, 136] on link "Re-tell Lecture" at bounding box center [54, 136] width 55 height 13
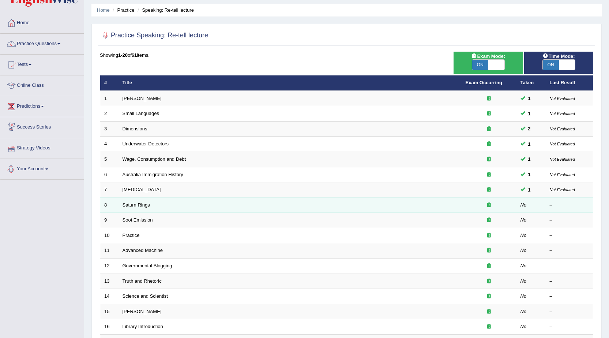
scroll to position [37, 0]
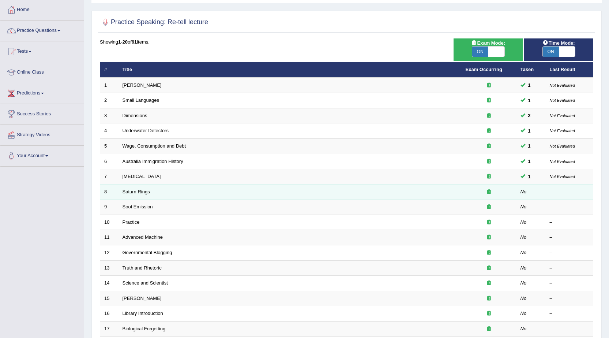
click at [137, 191] on link "Saturn Rings" at bounding box center [136, 191] width 27 height 5
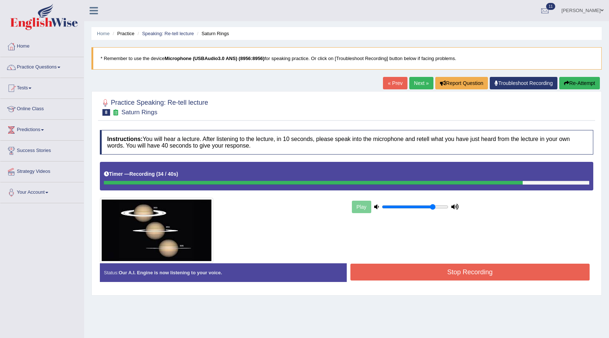
click at [532, 280] on button "Stop Recording" at bounding box center [471, 271] width 240 height 17
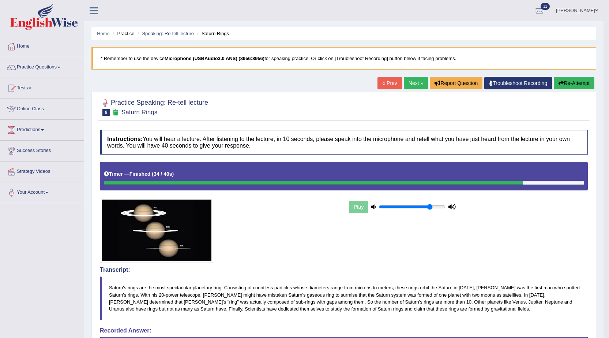
click at [420, 86] on link "Next »" at bounding box center [416, 83] width 24 height 12
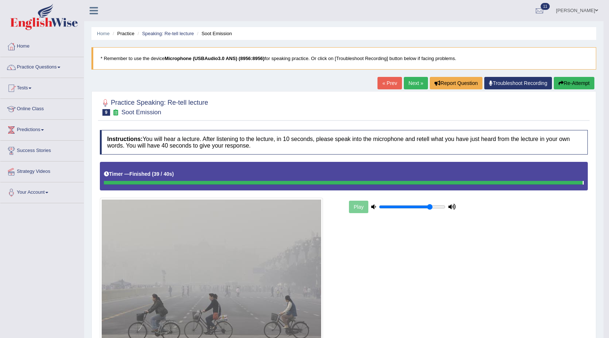
click at [410, 82] on link "Next »" at bounding box center [416, 83] width 24 height 12
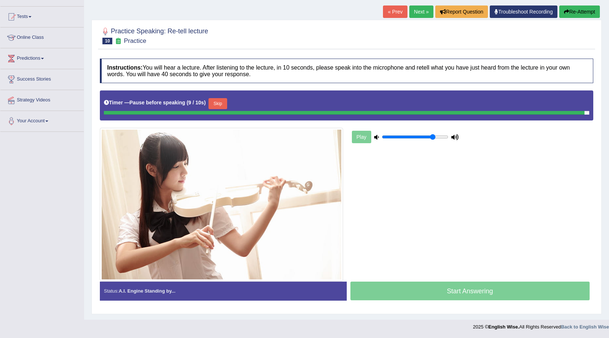
scroll to position [70, 0]
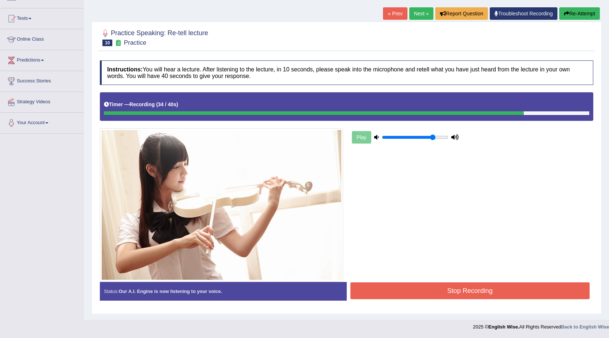
click at [486, 292] on button "Stop Recording" at bounding box center [471, 290] width 240 height 17
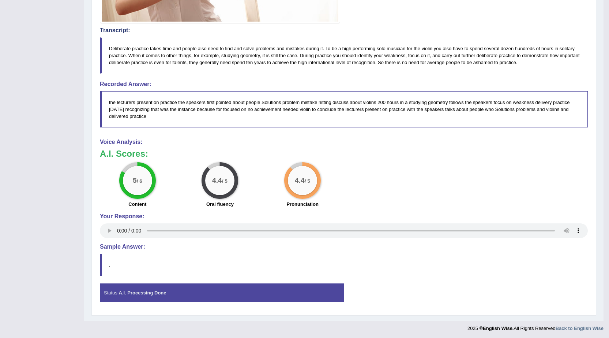
scroll to position [0, 0]
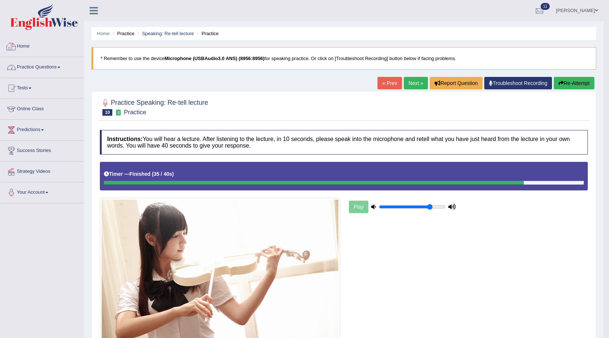
click at [28, 60] on link "Practice Questions" at bounding box center [41, 66] width 83 height 18
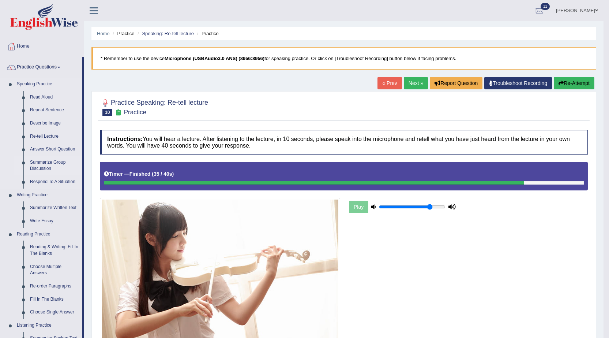
click at [52, 162] on link "Summarize Group Discussion" at bounding box center [54, 165] width 55 height 19
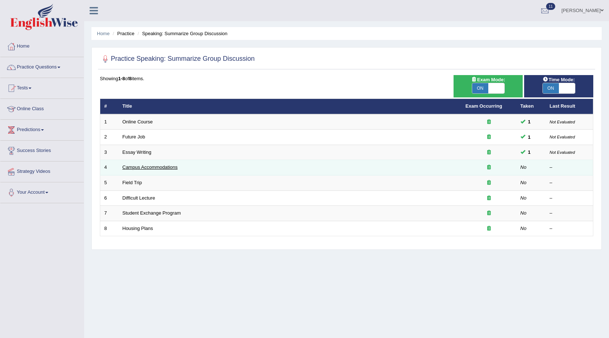
click at [140, 165] on link "Campus Accommodations" at bounding box center [150, 166] width 55 height 5
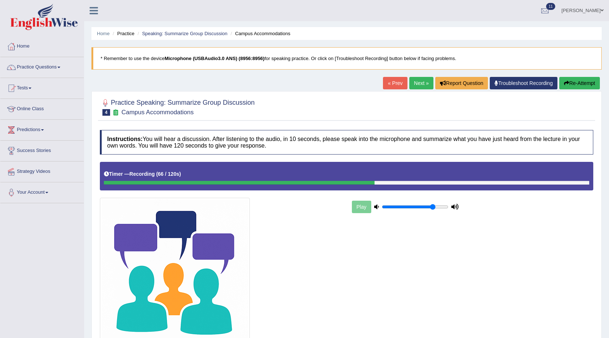
scroll to position [66, 0]
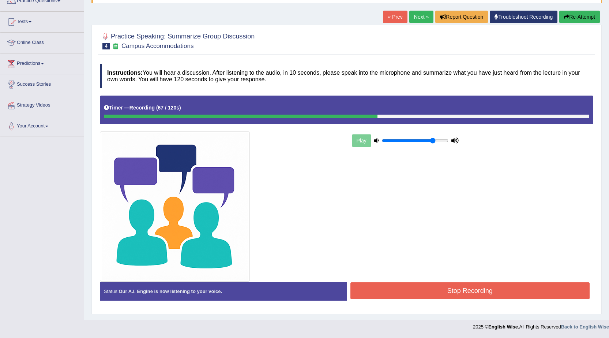
click at [453, 291] on button "Stop Recording" at bounding box center [471, 290] width 240 height 17
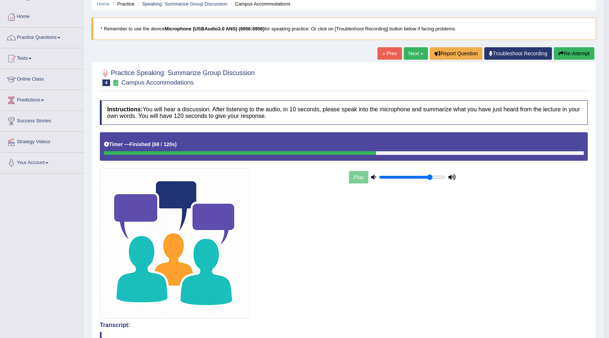
scroll to position [0, 0]
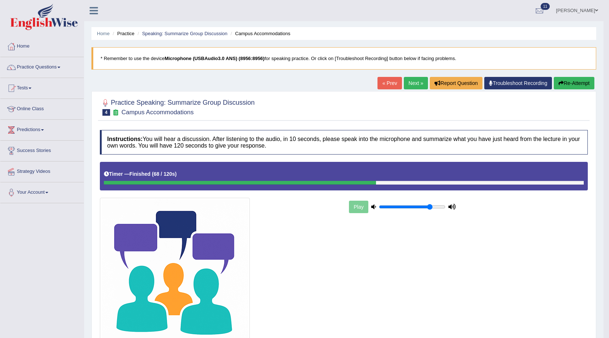
click at [421, 83] on link "Next »" at bounding box center [416, 83] width 24 height 12
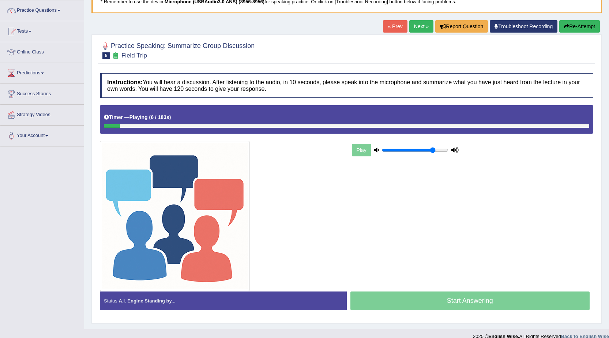
scroll to position [66, 0]
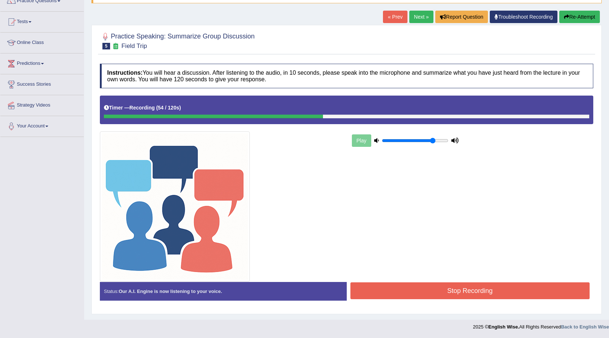
click at [525, 297] on button "Stop Recording" at bounding box center [471, 290] width 240 height 17
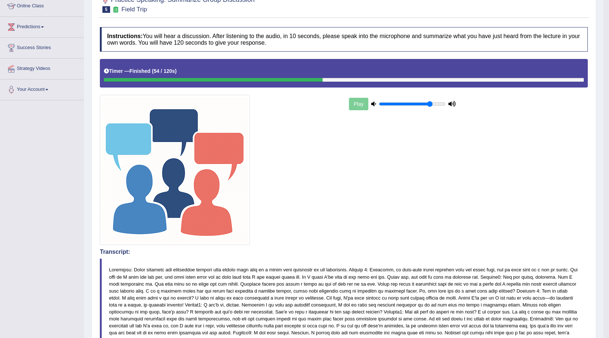
scroll to position [0, 0]
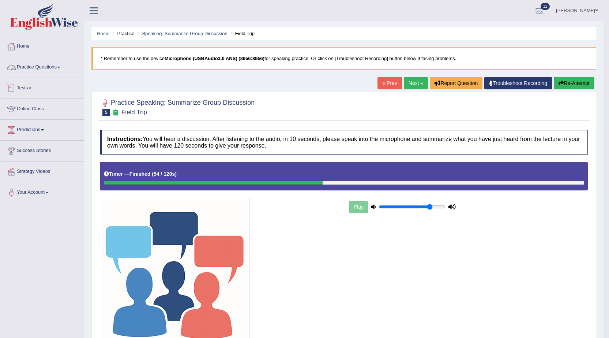
click at [46, 69] on link "Practice Questions" at bounding box center [41, 66] width 83 height 18
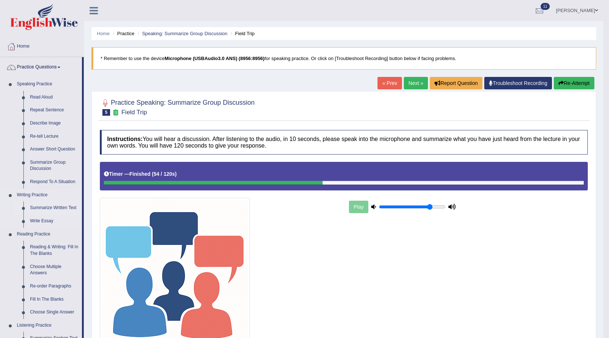
scroll to position [37, 0]
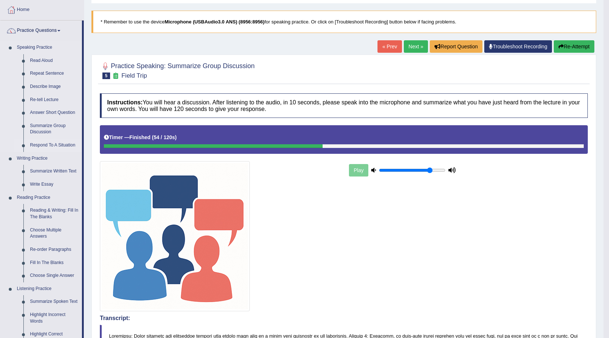
click at [67, 141] on link "Respond To A Situation" at bounding box center [54, 145] width 55 height 13
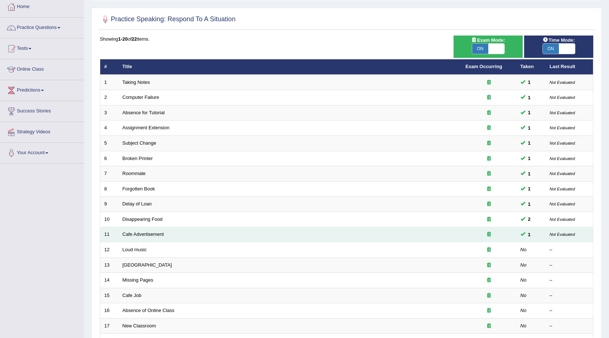
scroll to position [147, 0]
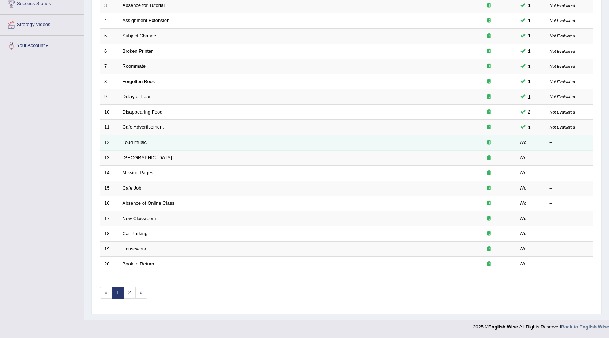
click at [142, 145] on td "Loud music" at bounding box center [290, 142] width 343 height 15
click at [142, 143] on link "Loud music" at bounding box center [135, 141] width 24 height 5
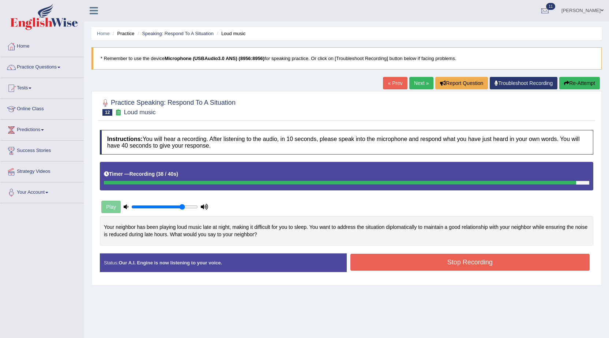
click at [427, 261] on button "Stop Recording" at bounding box center [471, 262] width 240 height 17
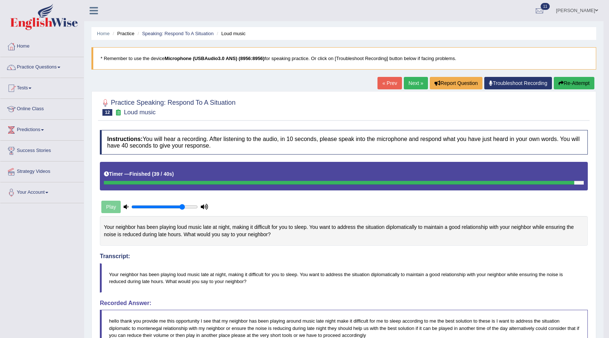
click at [408, 82] on link "Next »" at bounding box center [416, 83] width 24 height 12
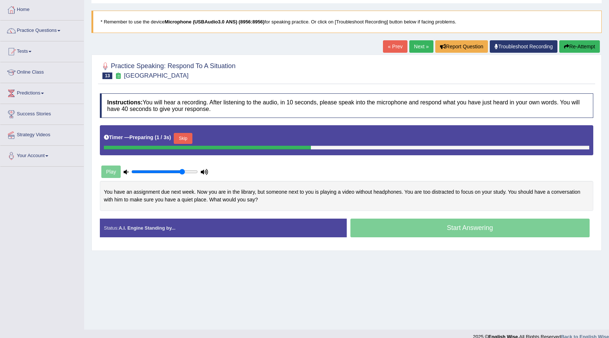
scroll to position [37, 0]
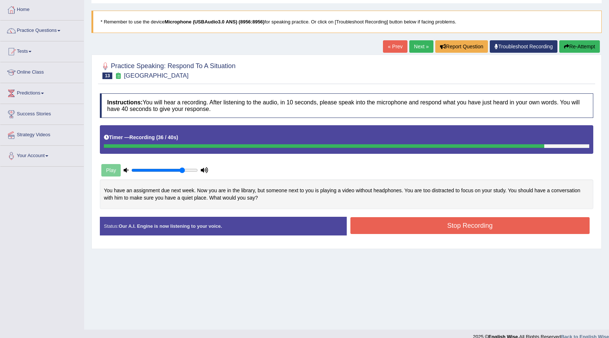
click at [467, 226] on button "Stop Recording" at bounding box center [471, 225] width 240 height 17
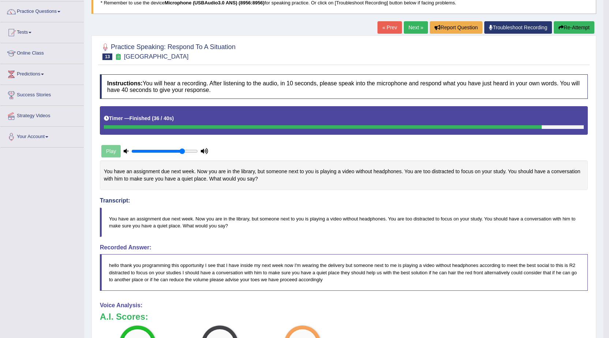
scroll to position [0, 0]
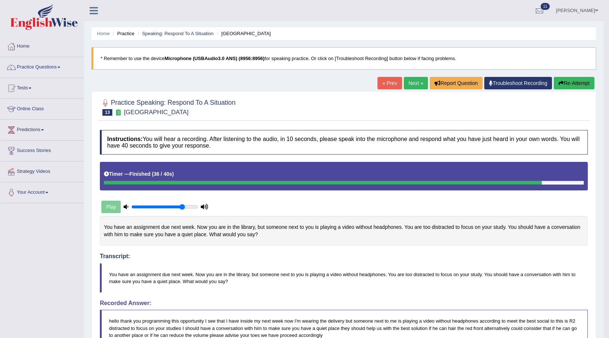
click at [418, 86] on link "Next »" at bounding box center [416, 83] width 24 height 12
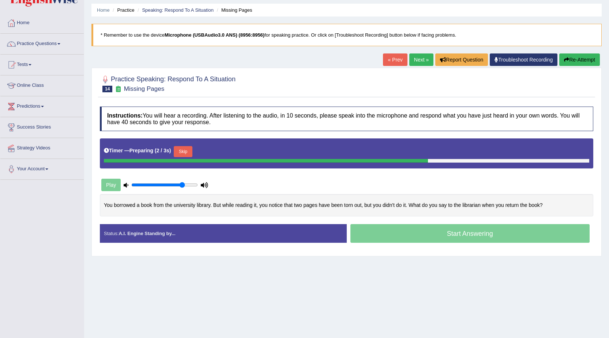
scroll to position [37, 0]
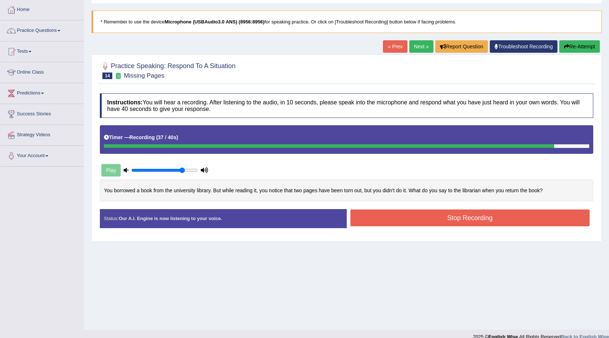
click at [518, 218] on button "Stop Recording" at bounding box center [471, 217] width 240 height 17
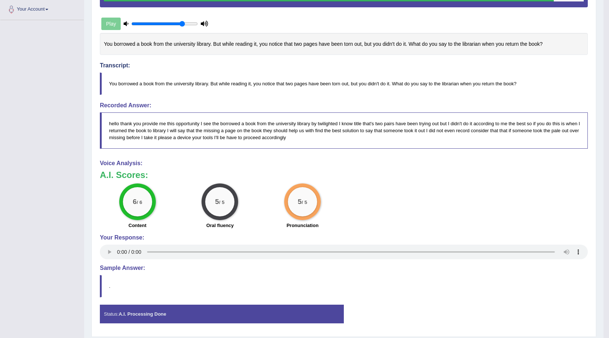
scroll to position [0, 0]
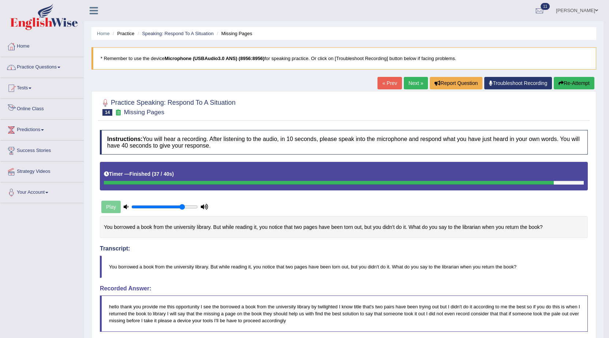
click at [25, 66] on link "Practice Questions" at bounding box center [41, 66] width 83 height 18
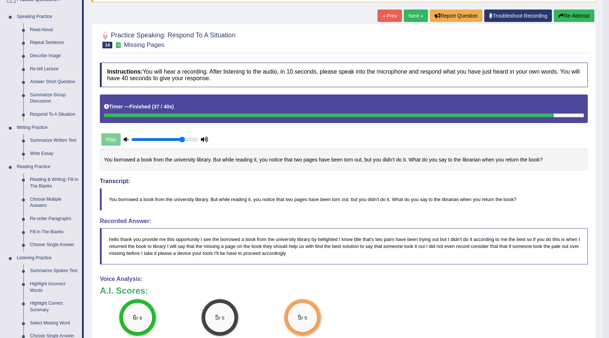
scroll to position [73, 0]
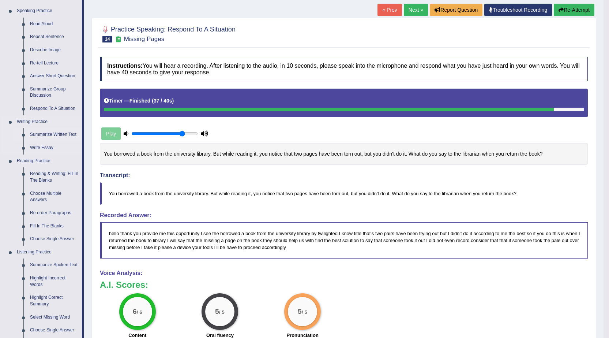
click at [65, 135] on link "Summarize Written Text" at bounding box center [54, 134] width 55 height 13
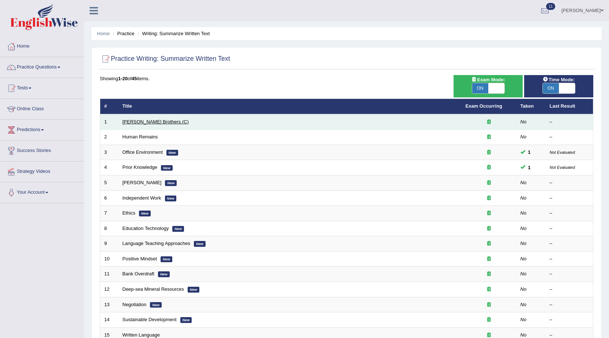
click at [137, 122] on link "Wright Brothers (C)" at bounding box center [156, 121] width 66 height 5
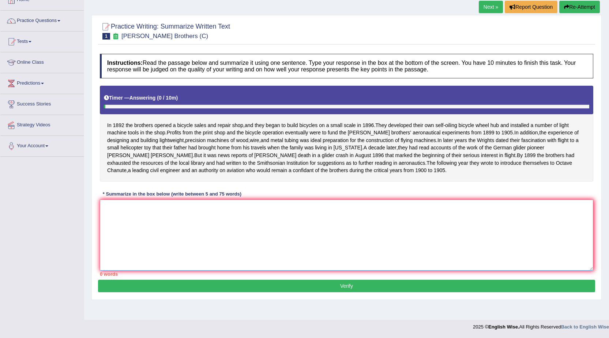
click at [381, 224] on textarea at bounding box center [347, 234] width 494 height 71
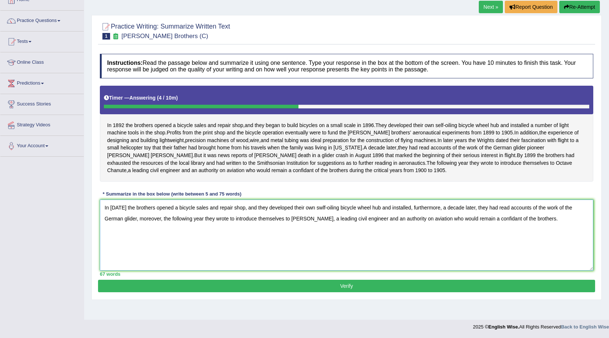
click at [317, 213] on textarea "In [DATE] the brothers opened a bicycle sales and repair shop, and they develop…" at bounding box center [347, 234] width 494 height 71
click at [406, 215] on textarea "In [DATE] the brothers opened a bicycle sales and repair shop, and they develop…" at bounding box center [347, 234] width 494 height 71
click at [431, 216] on textarea "In [DATE] the brothers opened a bicycle sales and repair shop, and they develop…" at bounding box center [347, 234] width 494 height 71
type textarea "In [DATE] the brothers opened a bicycle sales and repair shop, and they develop…"
click at [293, 292] on button "Verify" at bounding box center [346, 286] width 497 height 12
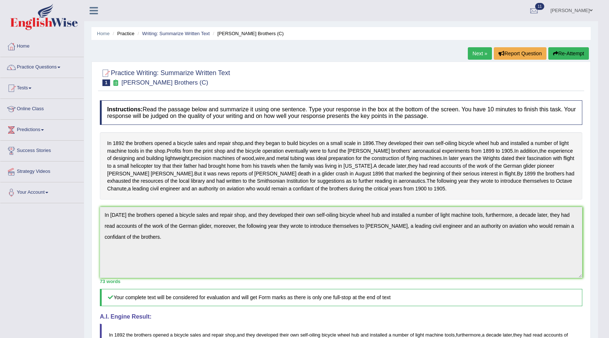
click at [483, 54] on link "Next »" at bounding box center [480, 53] width 24 height 12
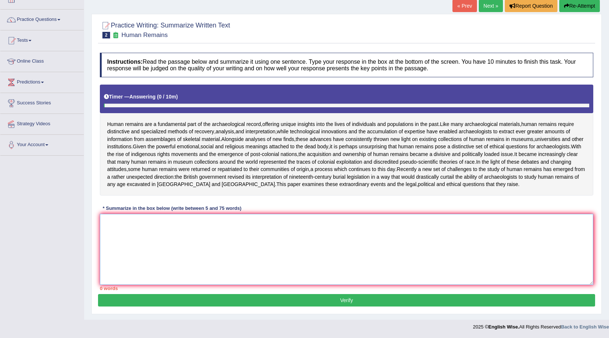
click at [175, 255] on textarea at bounding box center [347, 249] width 494 height 71
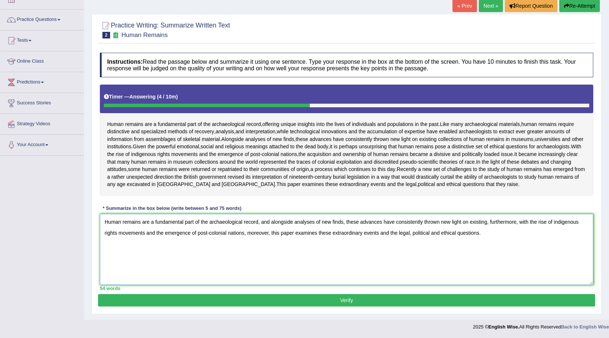
click at [487, 222] on textarea "Human remains are a fundamental part of the archaeological record, and alongsid…" at bounding box center [347, 249] width 494 height 71
click at [504, 232] on textarea "Human remains are a fundamental part of the archaeological record, and alongsid…" at bounding box center [347, 249] width 494 height 71
type textarea "Human remains are a fundamental part of the archaeological record, and alongsid…"
click at [479, 298] on button "Verify" at bounding box center [346, 300] width 497 height 12
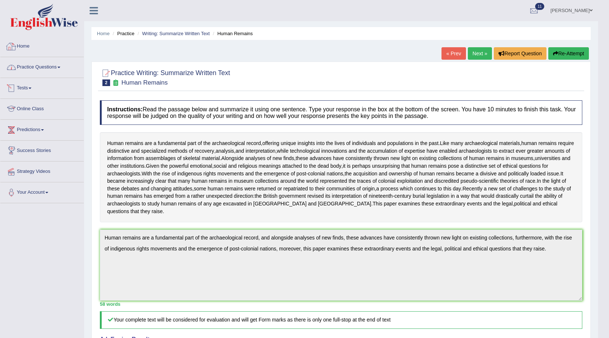
click at [42, 64] on link "Practice Questions" at bounding box center [41, 66] width 83 height 18
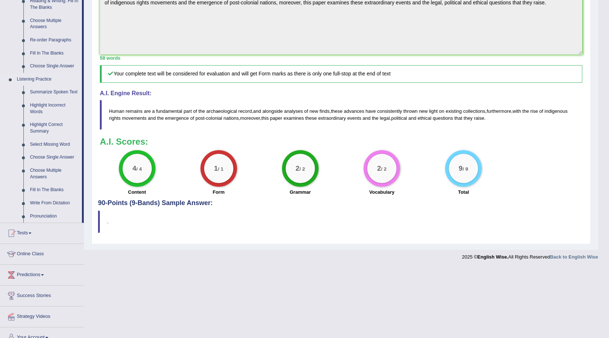
scroll to position [256, 0]
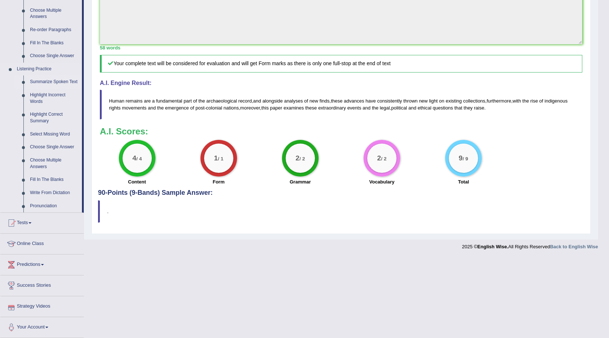
click at [45, 79] on link "Summarize Spoken Text" at bounding box center [54, 81] width 55 height 13
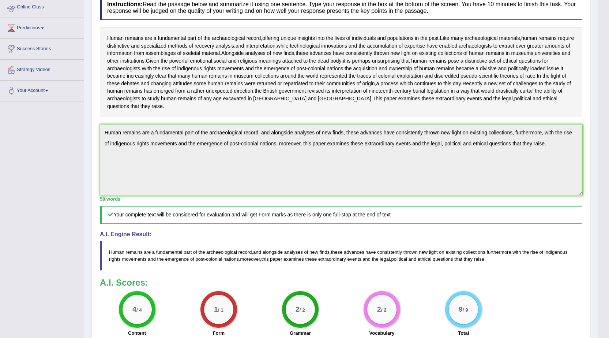
scroll to position [122, 0]
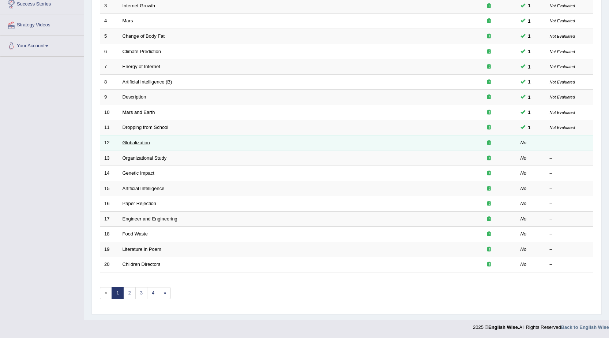
click at [136, 145] on link "Globalization" at bounding box center [136, 142] width 27 height 5
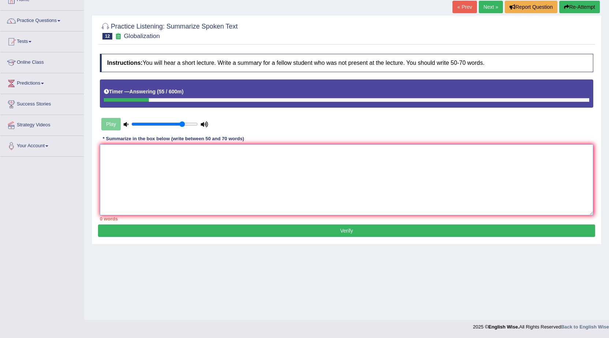
drag, startPoint x: 473, startPoint y: 177, endPoint x: 469, endPoint y: 165, distance: 12.2
click at [471, 168] on textarea at bounding box center [347, 179] width 494 height 71
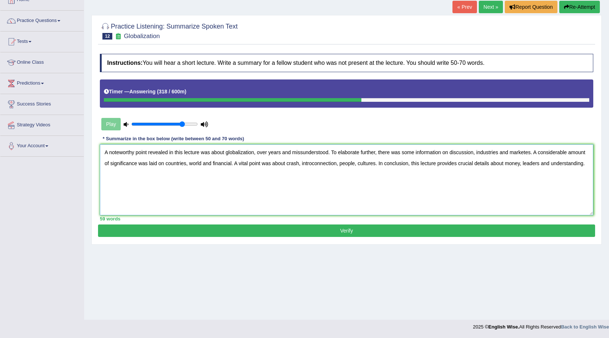
click at [298, 151] on textarea "A noteworthy point revealed in this lecture was about globalization, over years…" at bounding box center [347, 179] width 494 height 71
click at [305, 166] on textarea "A noteworthy point revealed in this lecture was about globalization, over years…" at bounding box center [347, 179] width 494 height 71
click at [525, 153] on textarea "A noteworthy point revealed in this lecture was about globalization, over years…" at bounding box center [347, 179] width 494 height 71
type textarea "A noteworthy point revealed in this lecture was about globalization, over years…"
click at [549, 227] on button "Verify" at bounding box center [346, 230] width 497 height 12
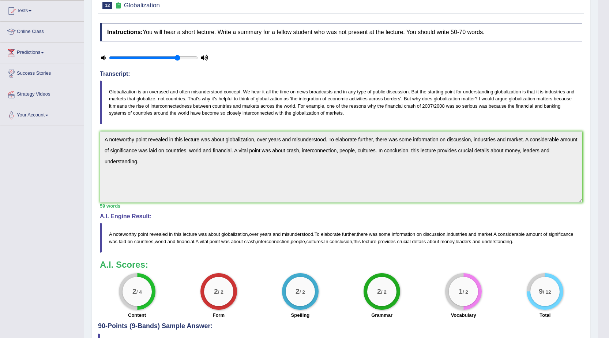
scroll to position [130, 0]
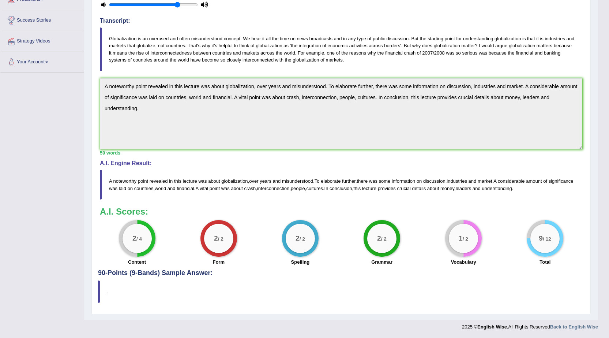
drag, startPoint x: 465, startPoint y: 250, endPoint x: 452, endPoint y: 249, distance: 13.9
click at [457, 247] on div "1 / 2" at bounding box center [463, 238] width 29 height 29
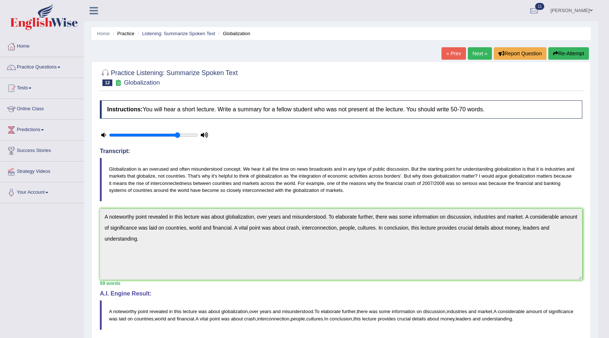
click at [479, 55] on link "Next »" at bounding box center [480, 53] width 24 height 12
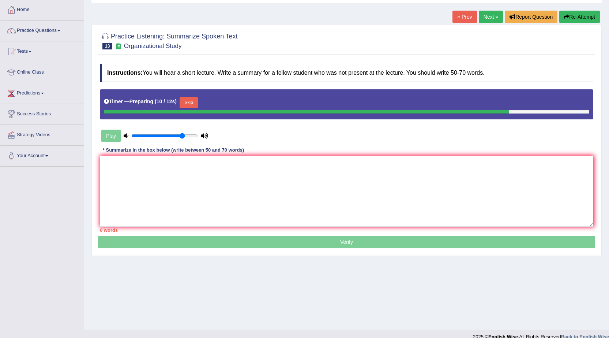
click at [194, 99] on button "Skip" at bounding box center [189, 102] width 18 height 11
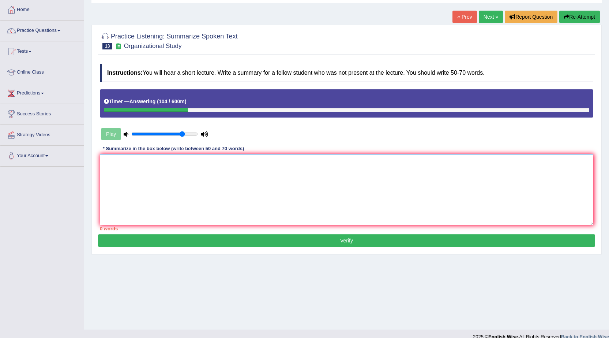
click at [308, 183] on textarea at bounding box center [347, 189] width 494 height 71
click at [310, 161] on textarea "A noteworthy point revealed in this lecture was about organizational study, fam…" at bounding box center [347, 189] width 494 height 71
click at [334, 160] on textarea "A noteworthy point revealed in this lecture was about organizational study, fam…" at bounding box center [347, 189] width 494 height 71
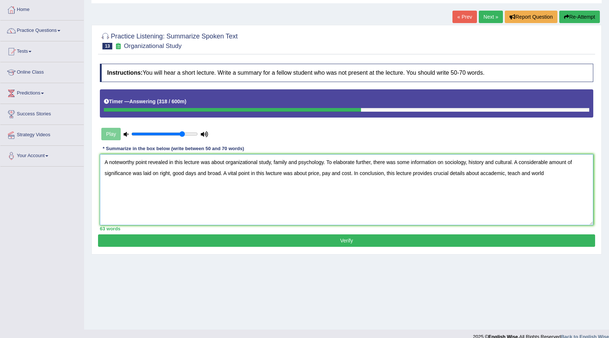
click at [504, 172] on textarea "A noteworthy point revealed in this lecture was about organizational study, fam…" at bounding box center [347, 189] width 494 height 71
click at [539, 172] on textarea "A noteworthy point revealed in this lecture was about organizational study, fam…" at bounding box center [347, 189] width 494 height 71
click at [271, 173] on textarea "A noteworthy point revealed in this lecture was about organizational study, fam…" at bounding box center [347, 189] width 494 height 71
type textarea "A noteworthy point revealed in this lecture was about organizational study, fam…"
drag, startPoint x: 482, startPoint y: 239, endPoint x: 478, endPoint y: 241, distance: 4.8
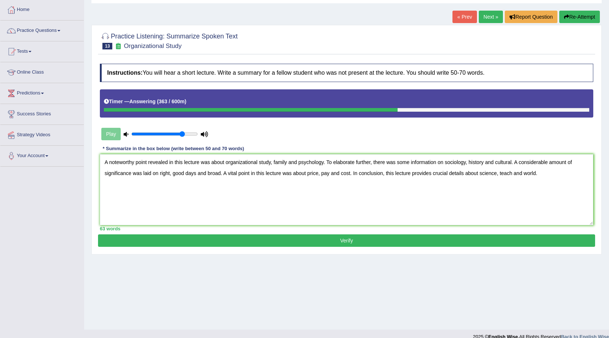
click at [481, 239] on button "Verify" at bounding box center [346, 240] width 497 height 12
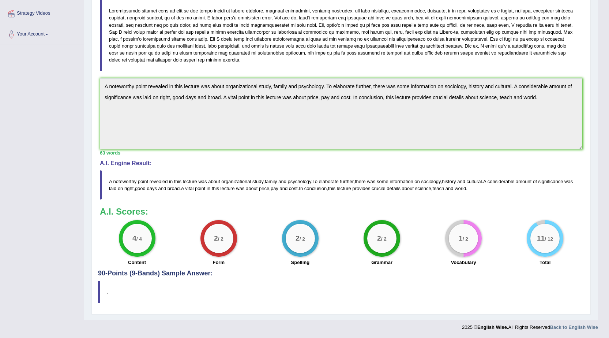
scroll to position [158, 0]
drag, startPoint x: 469, startPoint y: 221, endPoint x: 465, endPoint y: 216, distance: 6.6
click at [479, 222] on div "1 / 2 Vocabulary" at bounding box center [464, 243] width 82 height 47
click at [458, 242] on div "1 / 2" at bounding box center [463, 237] width 29 height 29
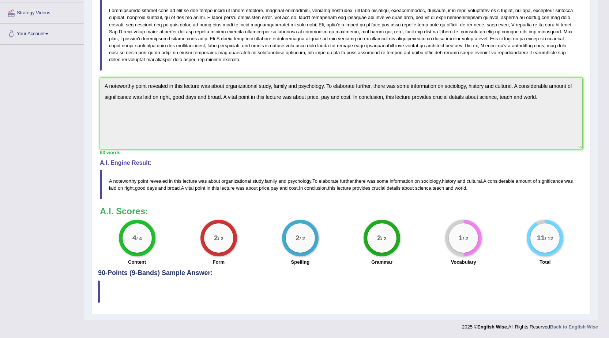
click at [458, 242] on div "1 / 2" at bounding box center [463, 237] width 29 height 29
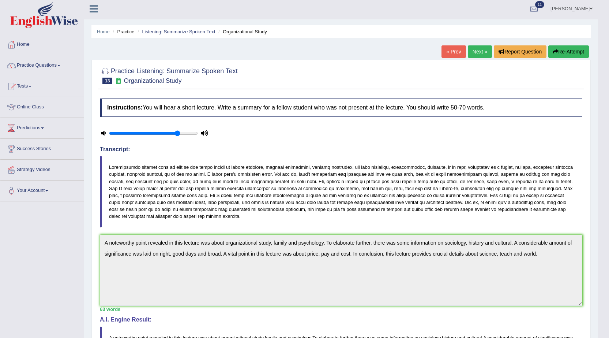
scroll to position [0, 0]
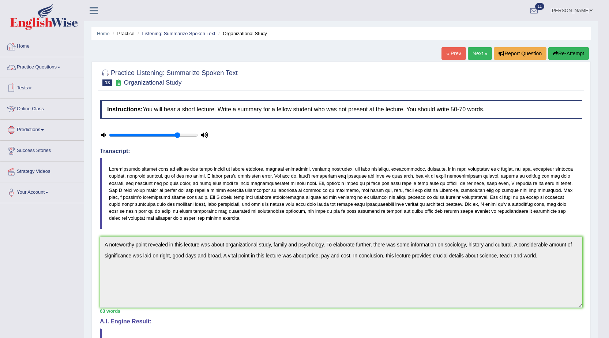
click at [25, 40] on link "Home" at bounding box center [41, 45] width 83 height 18
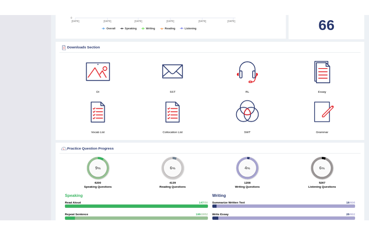
scroll to position [333, 0]
